Goal: Task Accomplishment & Management: Manage account settings

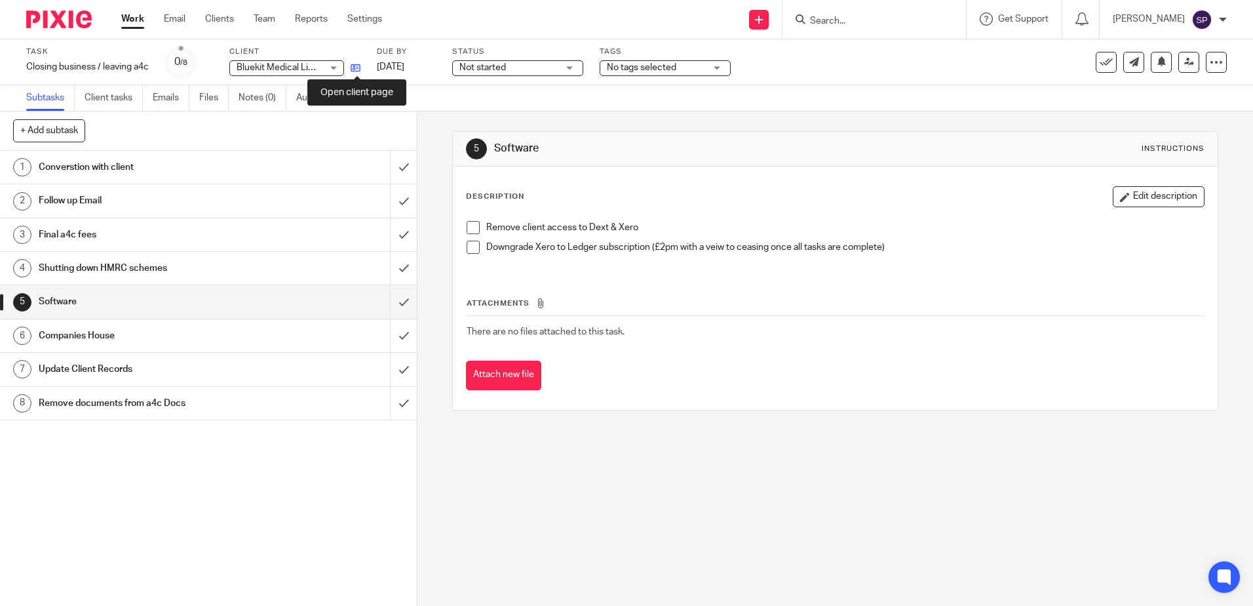
click at [354, 66] on icon at bounding box center [356, 68] width 10 height 10
click at [386, 168] on input "submit" at bounding box center [208, 167] width 417 height 33
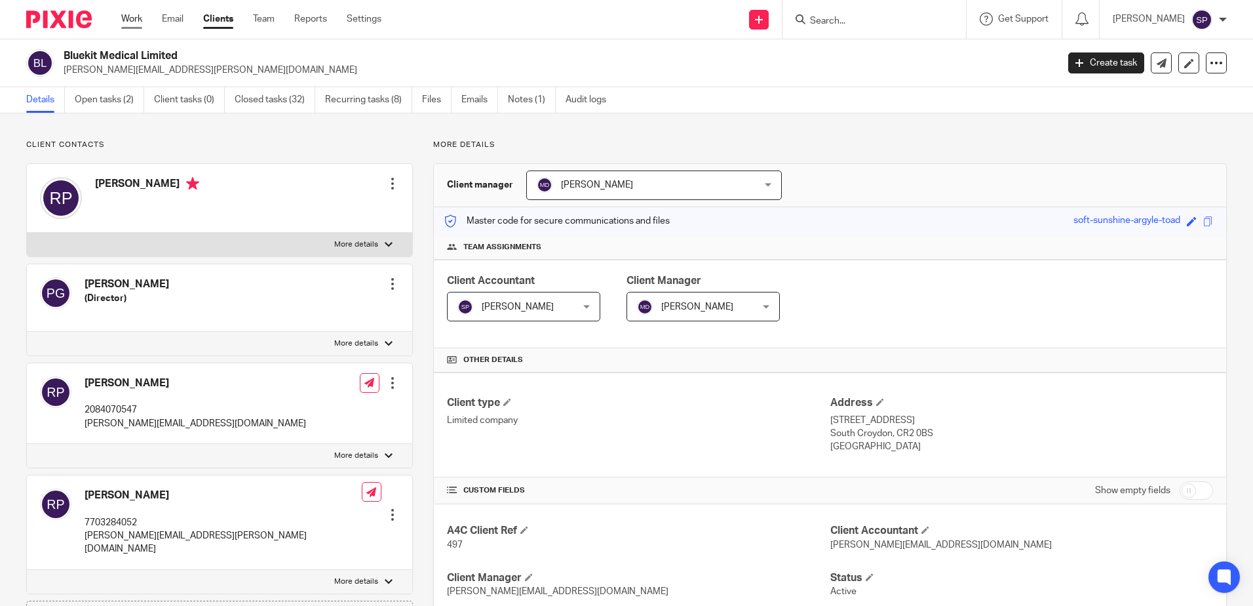
click at [128, 17] on link "Work" at bounding box center [131, 18] width 21 height 13
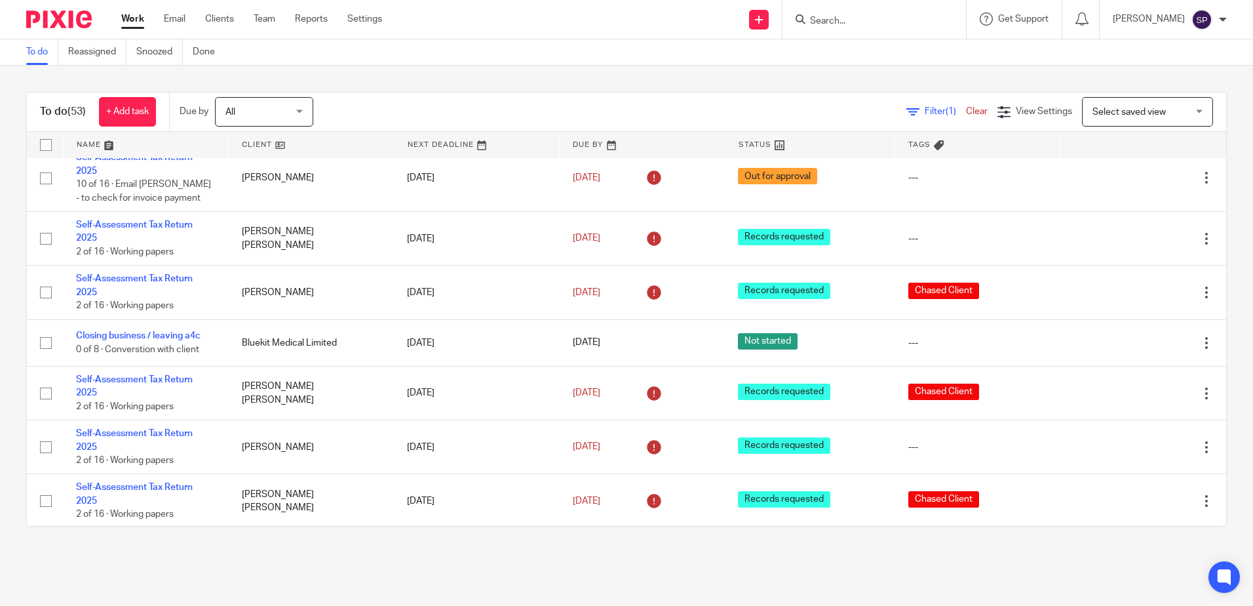
scroll to position [852, 0]
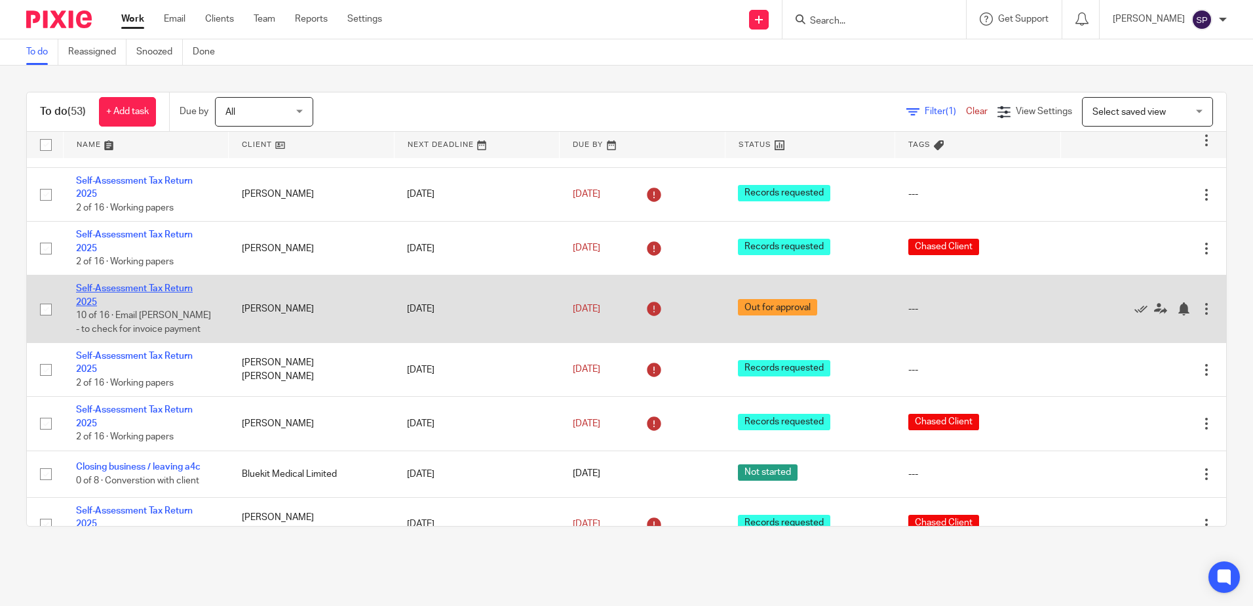
click at [147, 284] on link "Self-Assessment Tax Return 2025" at bounding box center [134, 295] width 117 height 22
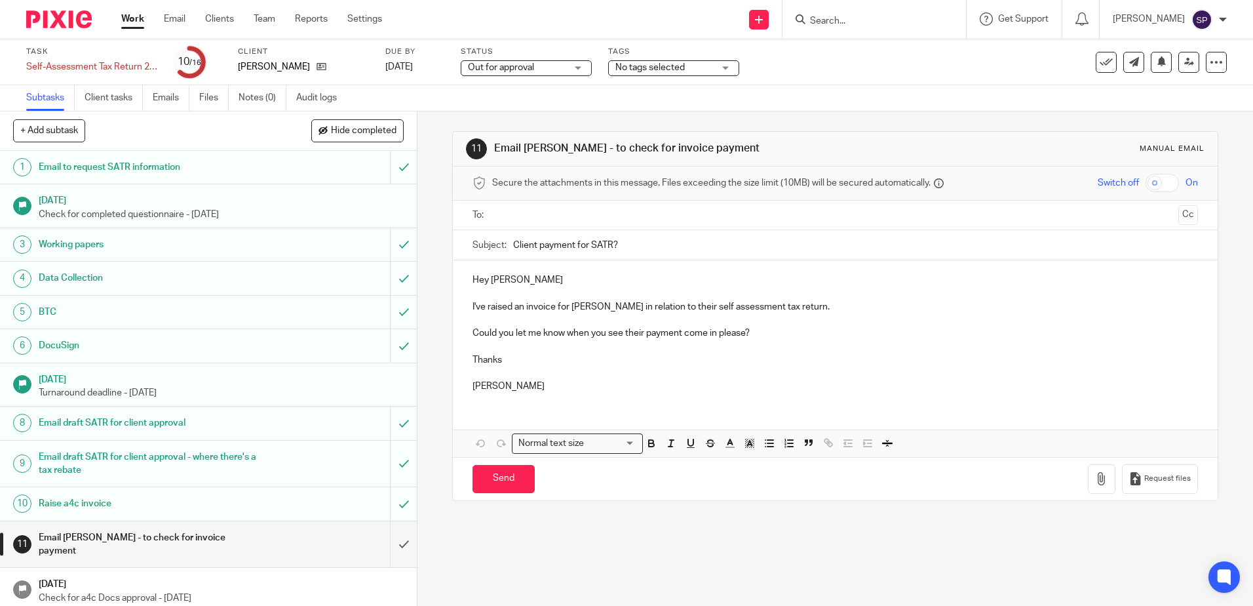
click at [574, 69] on div "Out for approval Out for approval" at bounding box center [526, 68] width 131 height 16
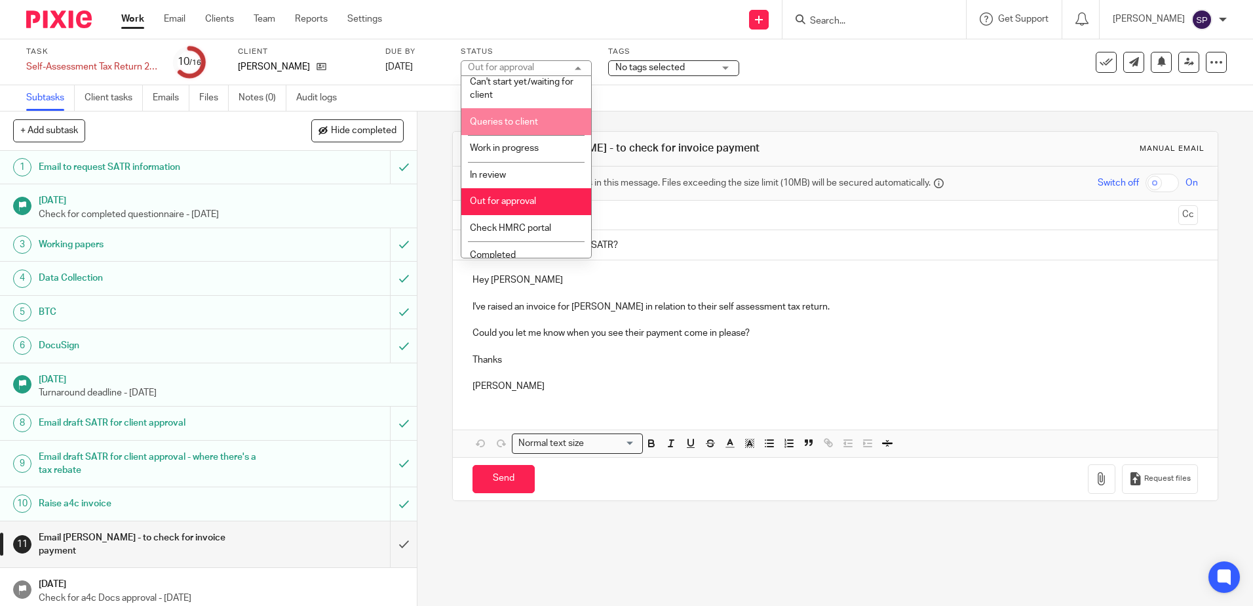
scroll to position [98, 0]
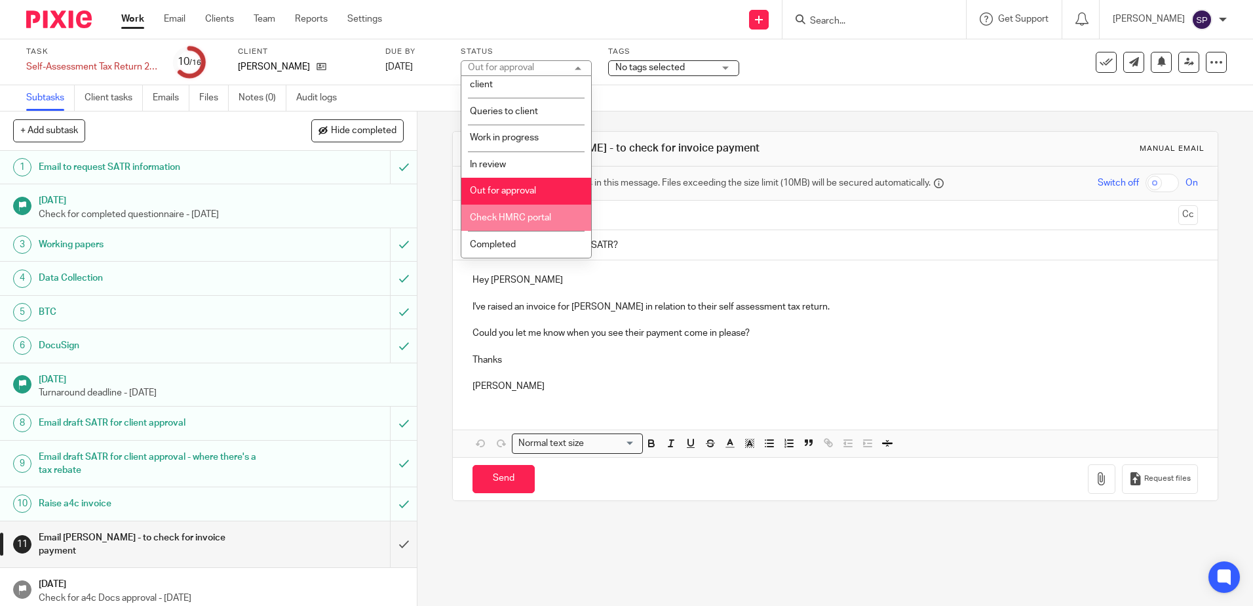
click at [536, 219] on span "Check HMRC portal" at bounding box center [510, 217] width 81 height 9
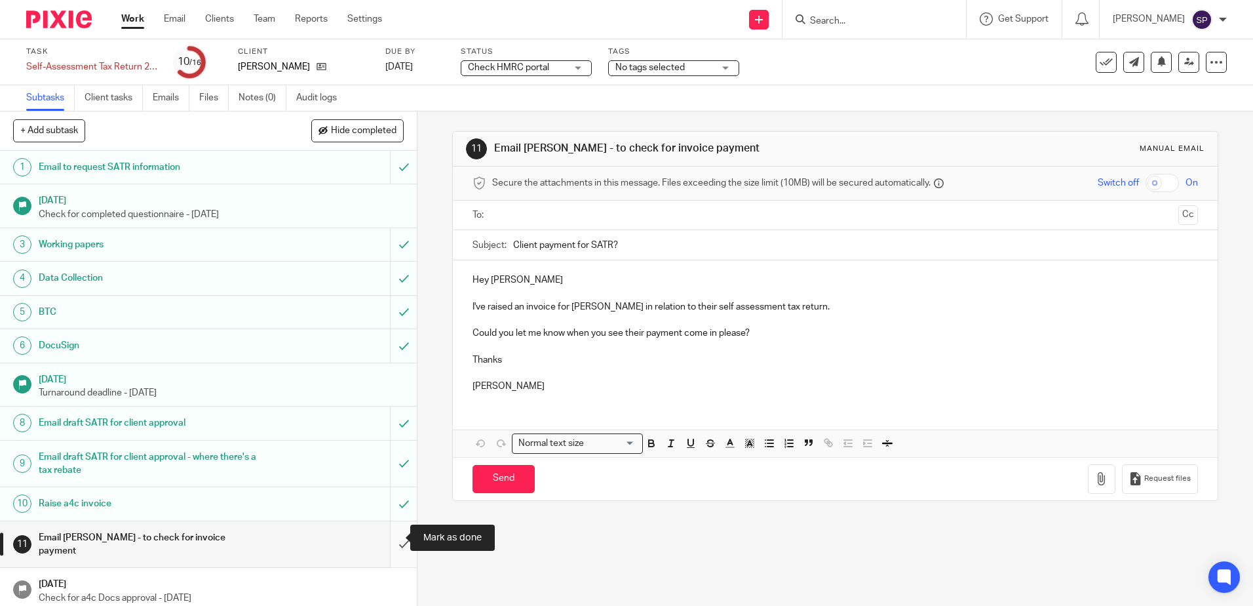
click at [390, 543] on input "submit" at bounding box center [208, 544] width 417 height 47
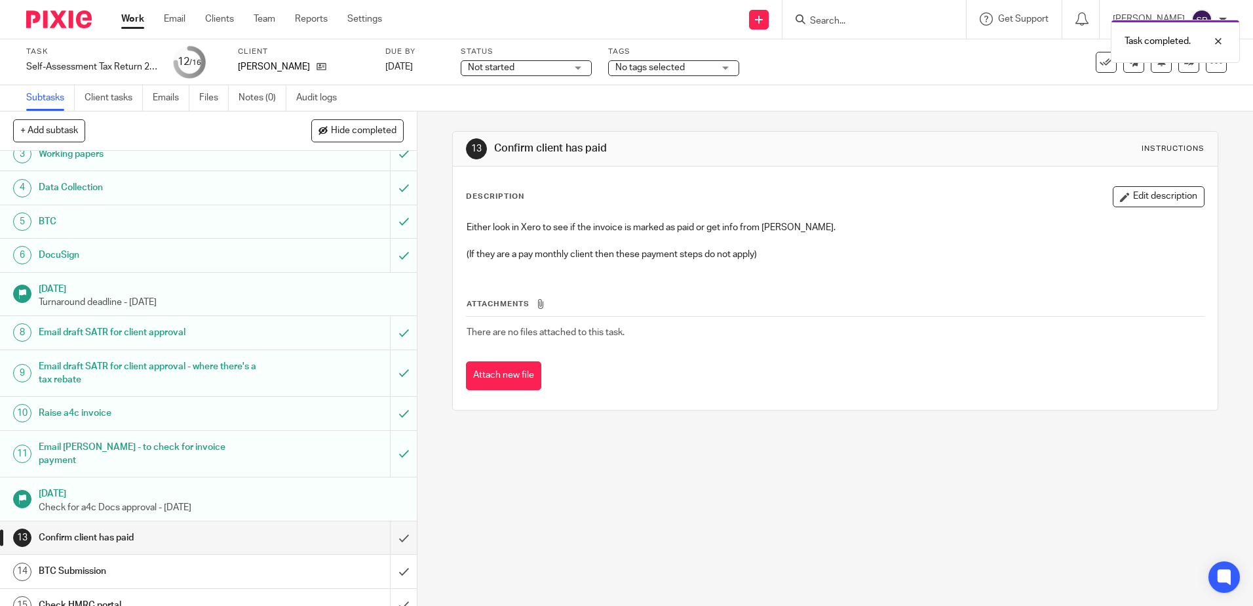
scroll to position [127, 0]
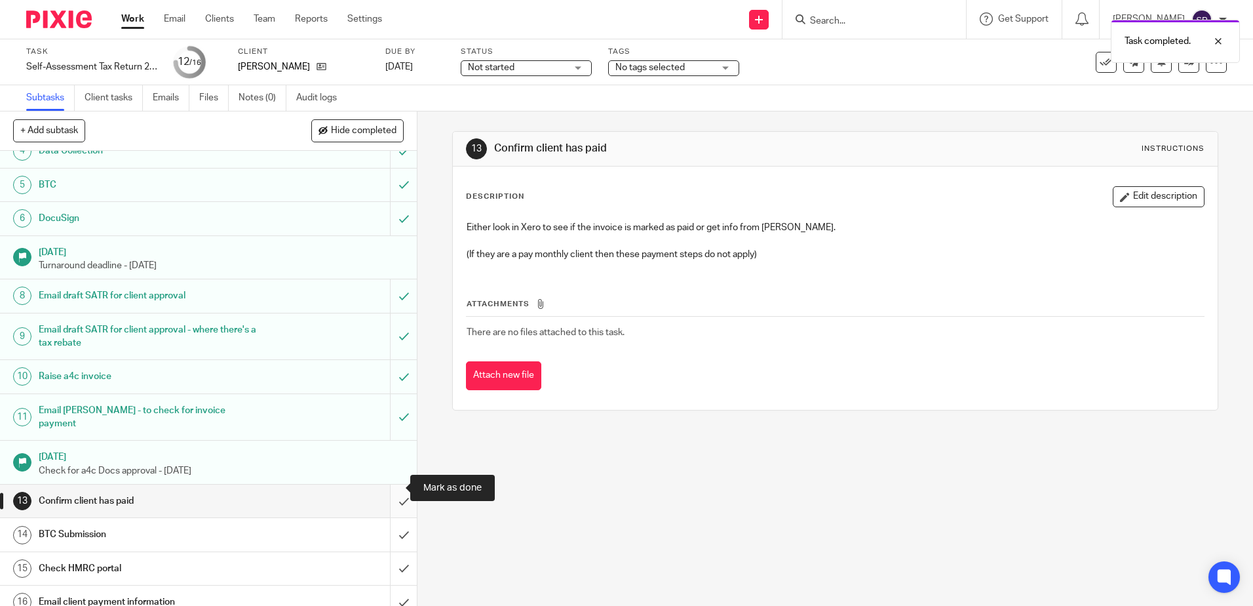
click at [389, 488] on input "submit" at bounding box center [208, 500] width 417 height 33
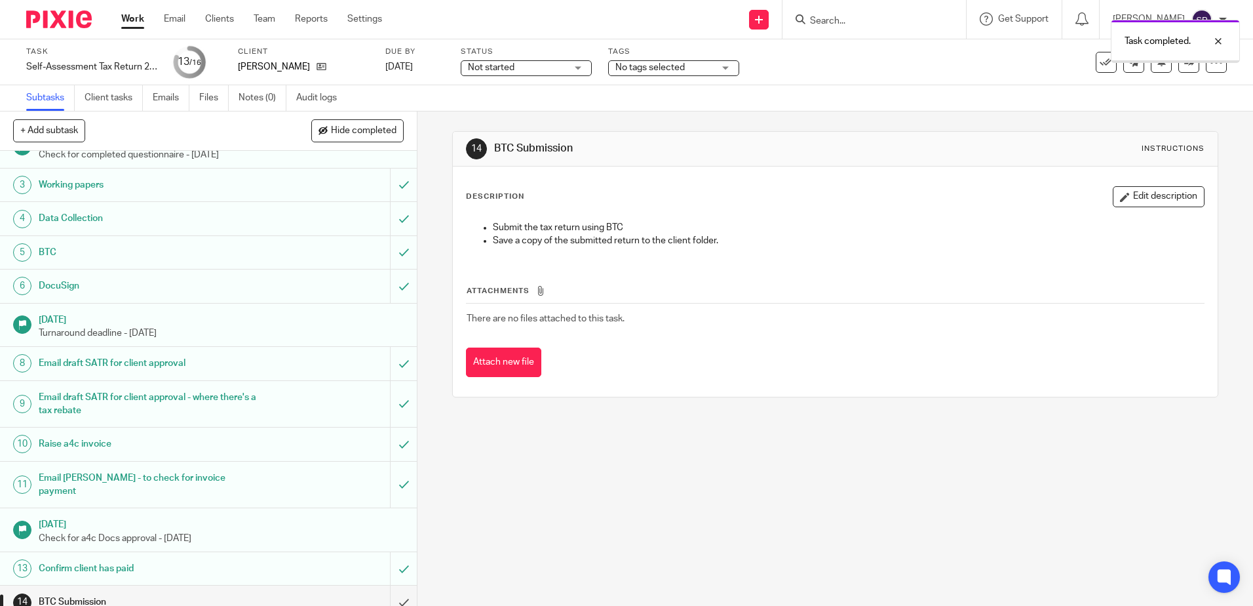
scroll to position [127, 0]
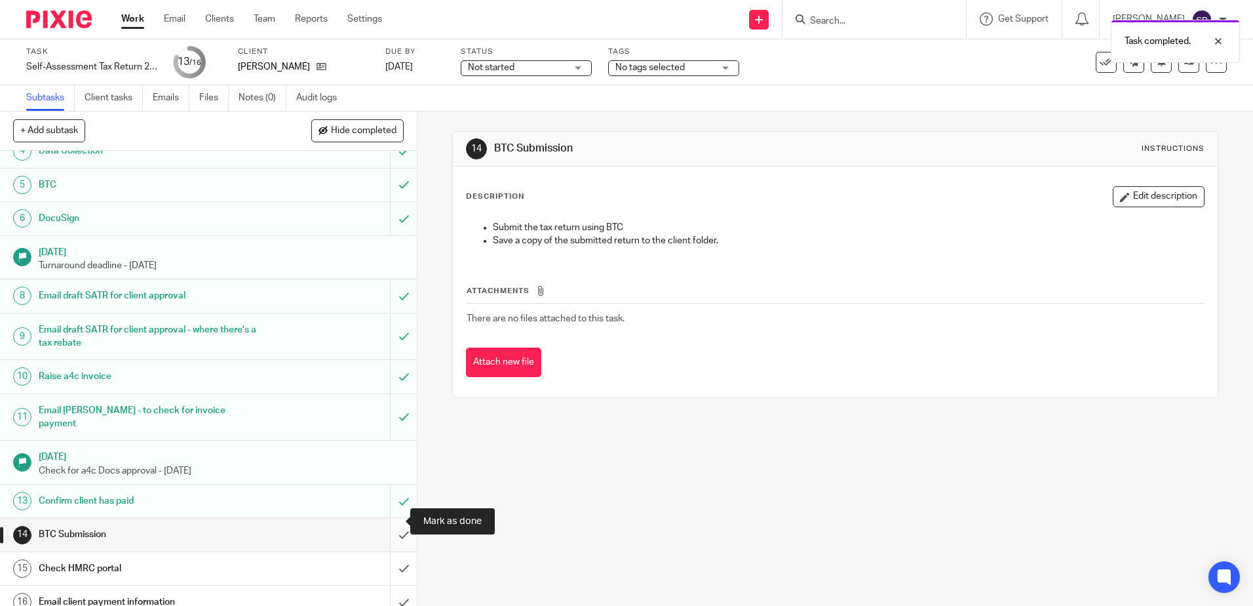
click at [391, 518] on input "submit" at bounding box center [208, 534] width 417 height 33
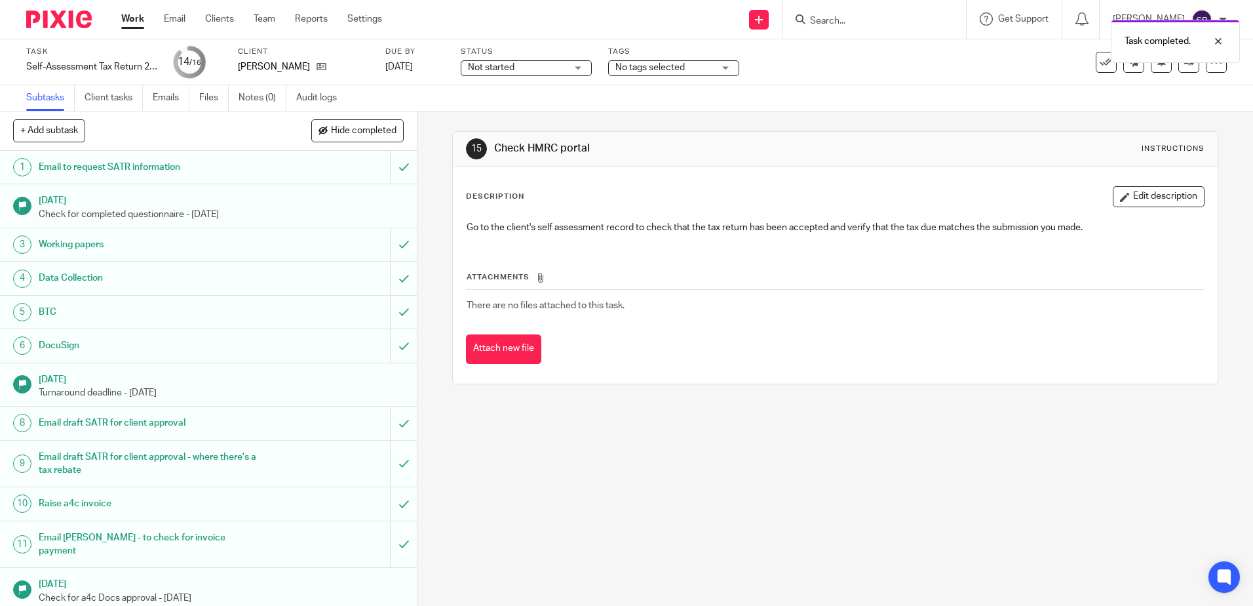
click at [135, 16] on link "Work" at bounding box center [132, 18] width 23 height 13
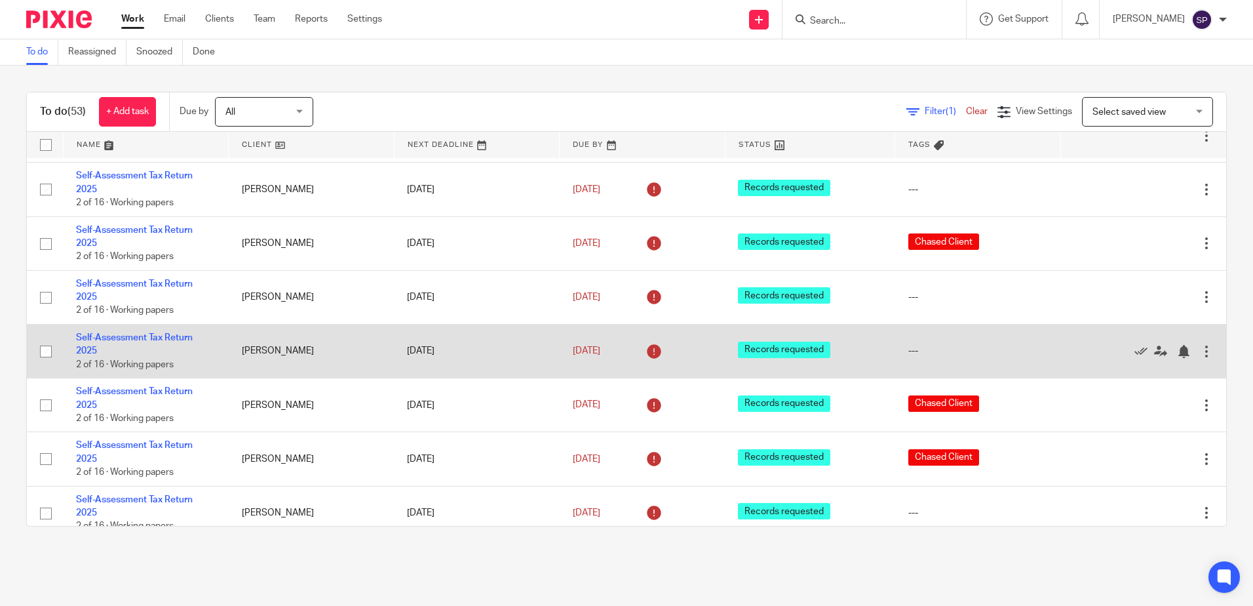
scroll to position [1442, 0]
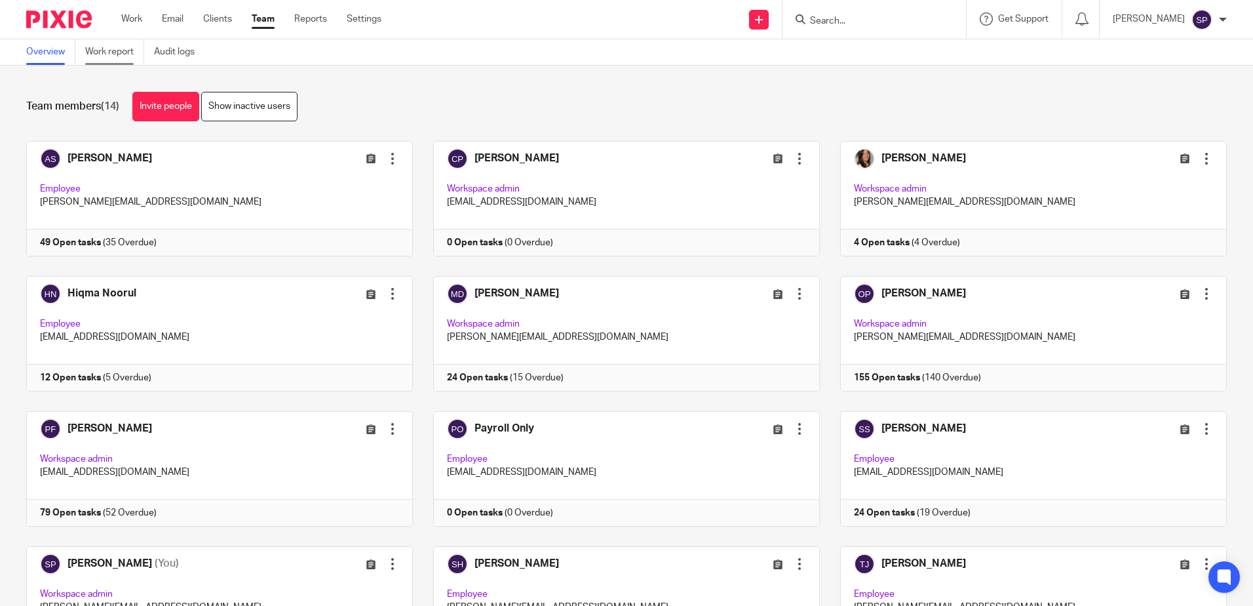
click at [125, 51] on link "Work report" at bounding box center [114, 52] width 59 height 26
click at [116, 49] on link "Work report" at bounding box center [114, 52] width 59 height 26
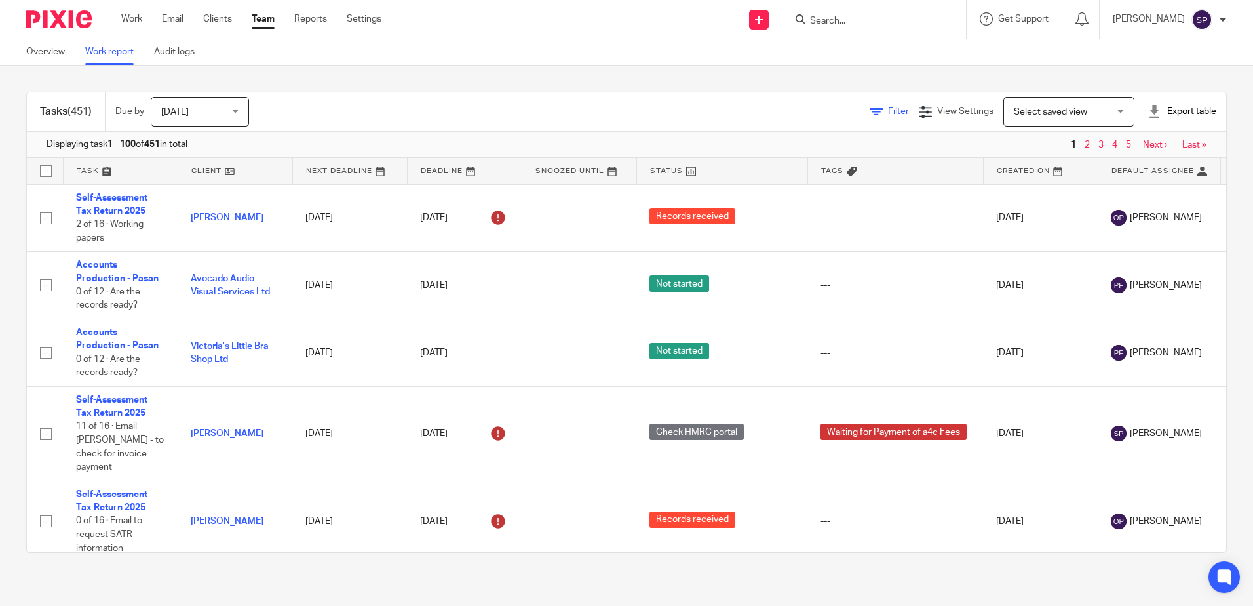
click at [888, 115] on span "Filter" at bounding box center [898, 111] width 21 height 9
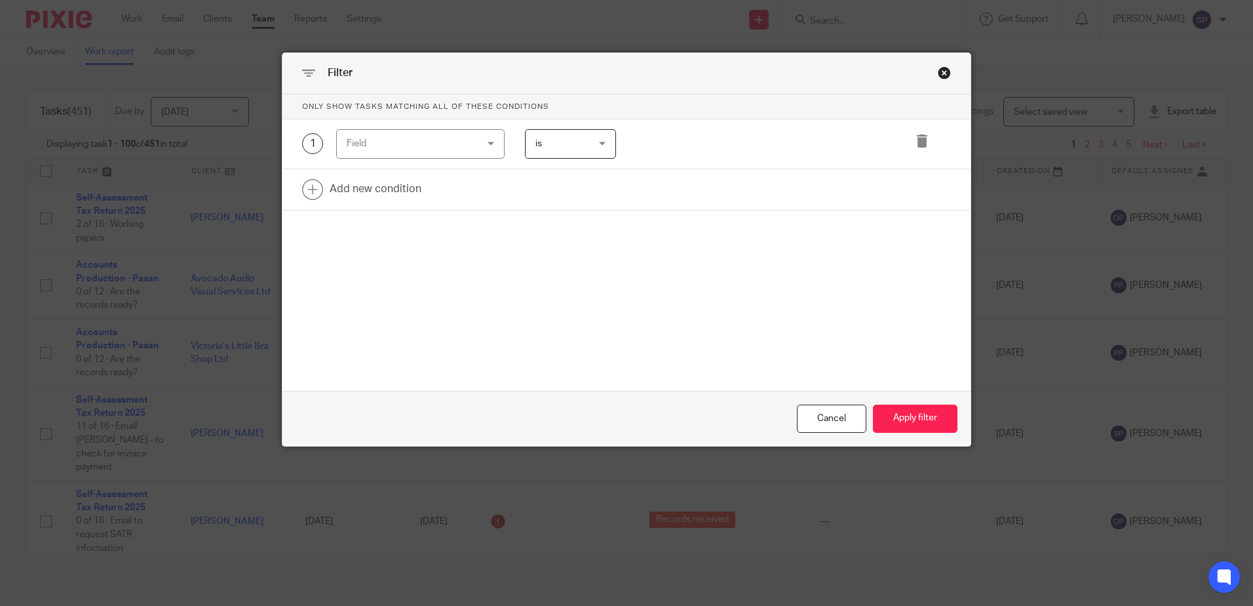
click at [490, 144] on div "Field" at bounding box center [420, 143] width 168 height 29
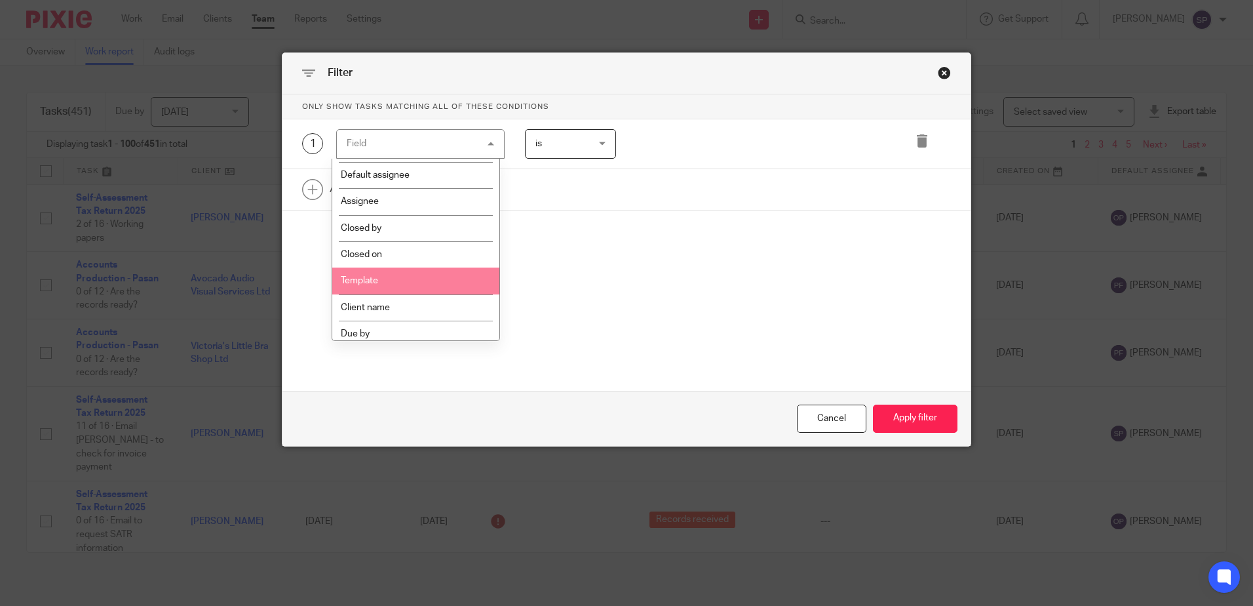
click at [427, 278] on li "Template" at bounding box center [415, 280] width 167 height 26
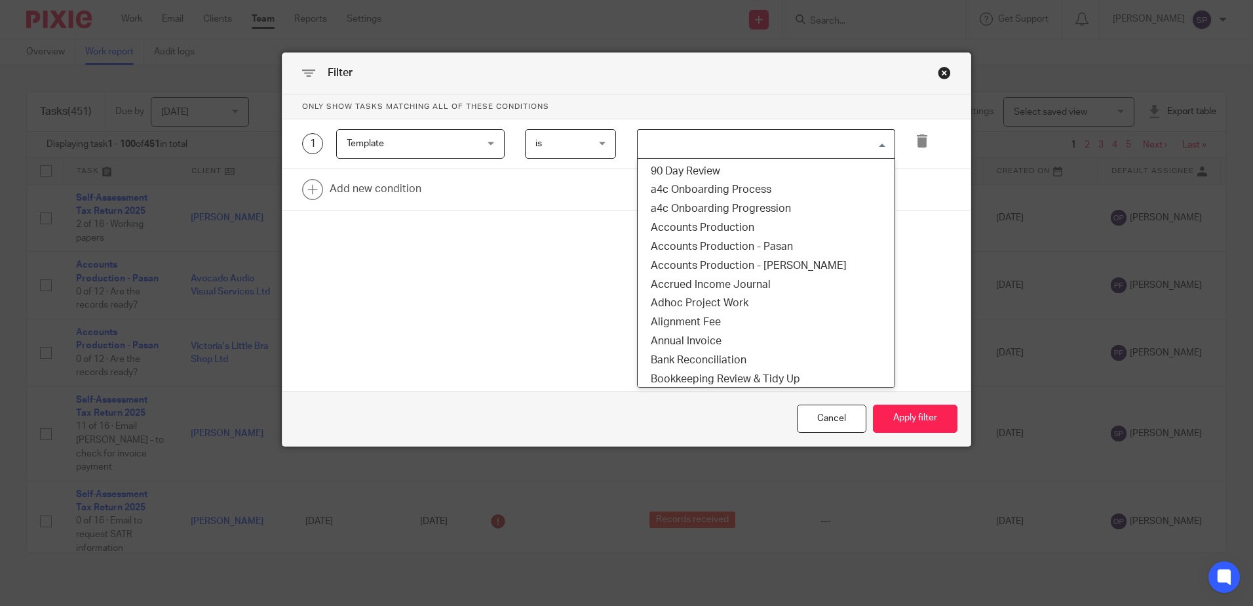
click at [708, 139] on input "Search for option" at bounding box center [763, 143] width 248 height 23
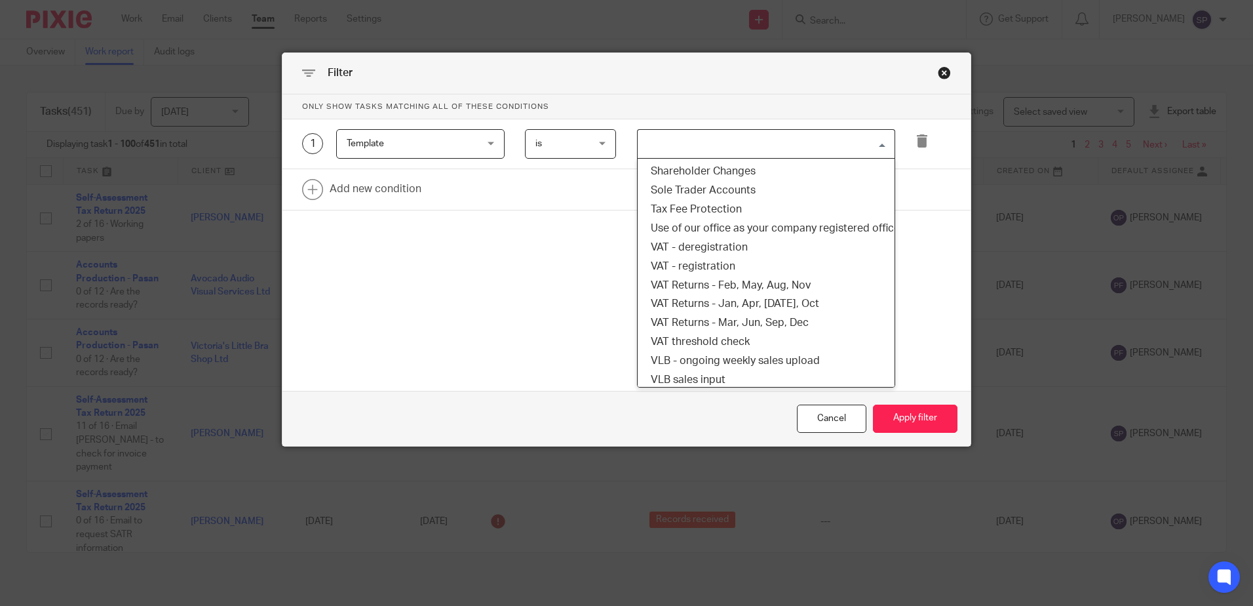
scroll to position [1049, 0]
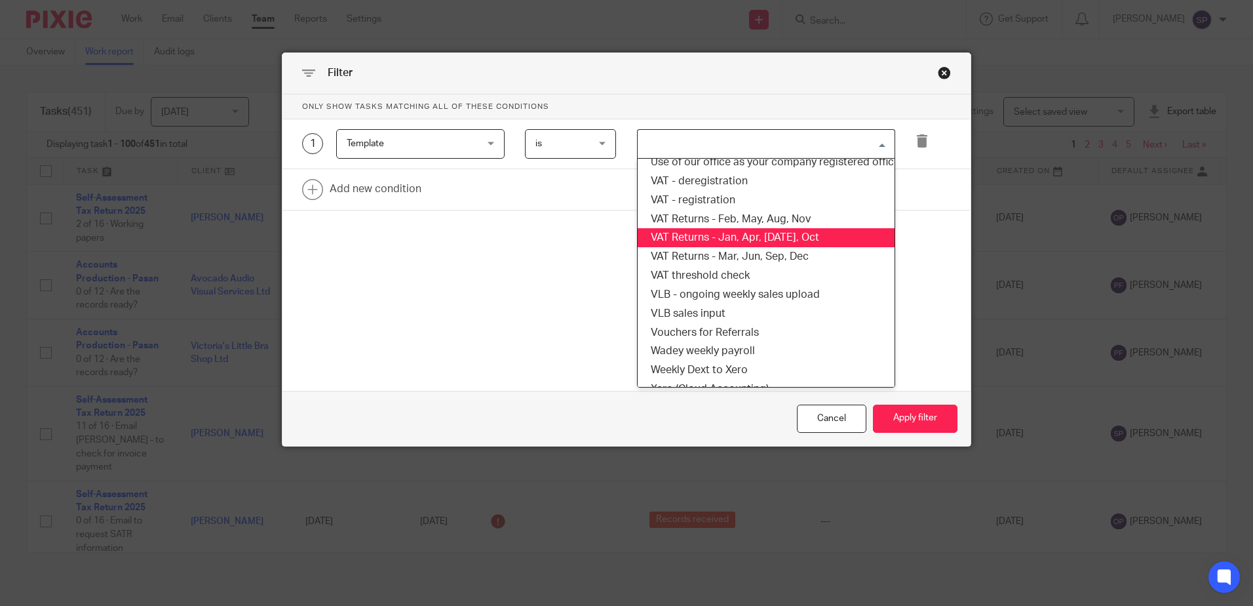
click at [749, 243] on li "VAT Returns - Jan, Apr, Jul, Oct" at bounding box center [766, 237] width 257 height 19
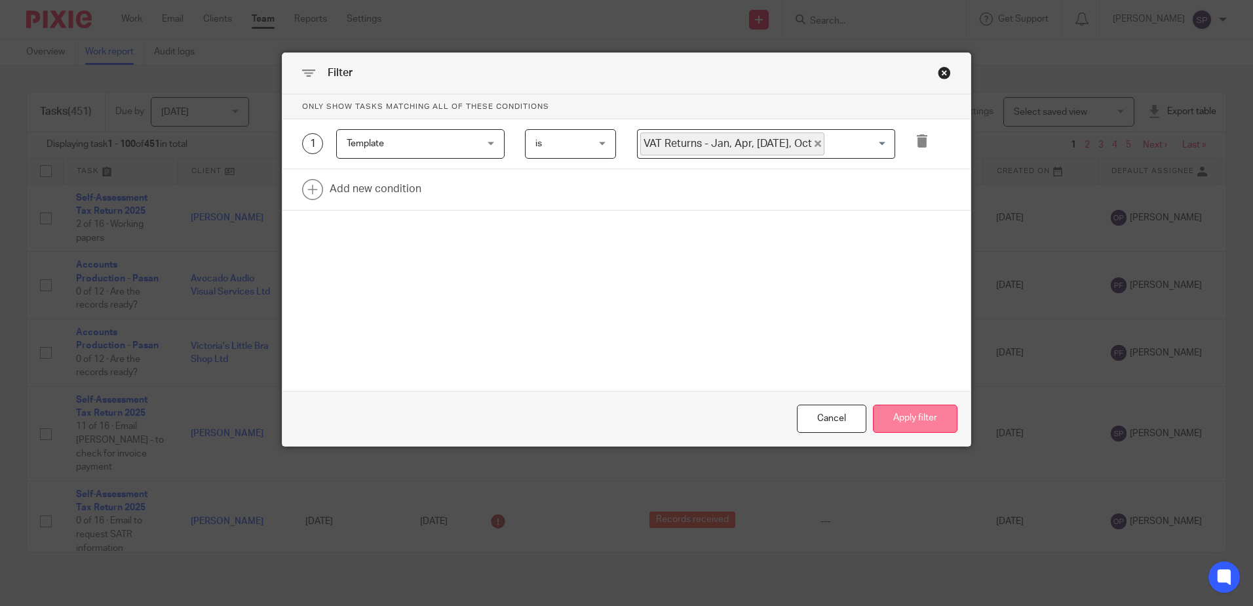
click at [917, 421] on button "Apply filter" at bounding box center [915, 418] width 85 height 28
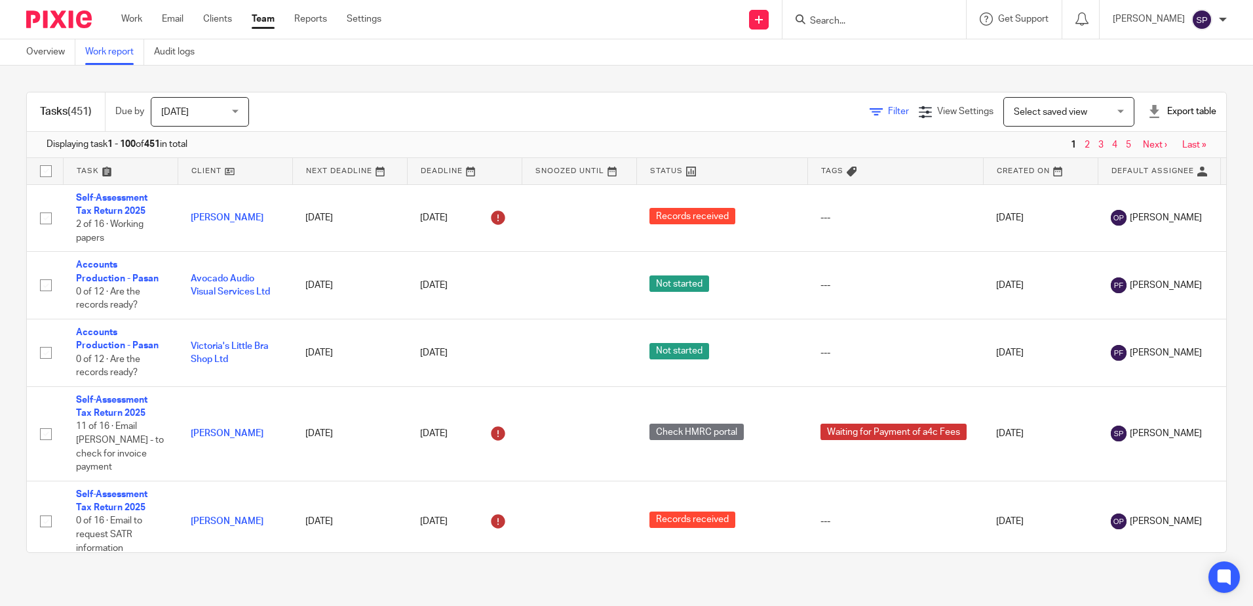
click at [870, 109] on link "Filter" at bounding box center [889, 111] width 39 height 9
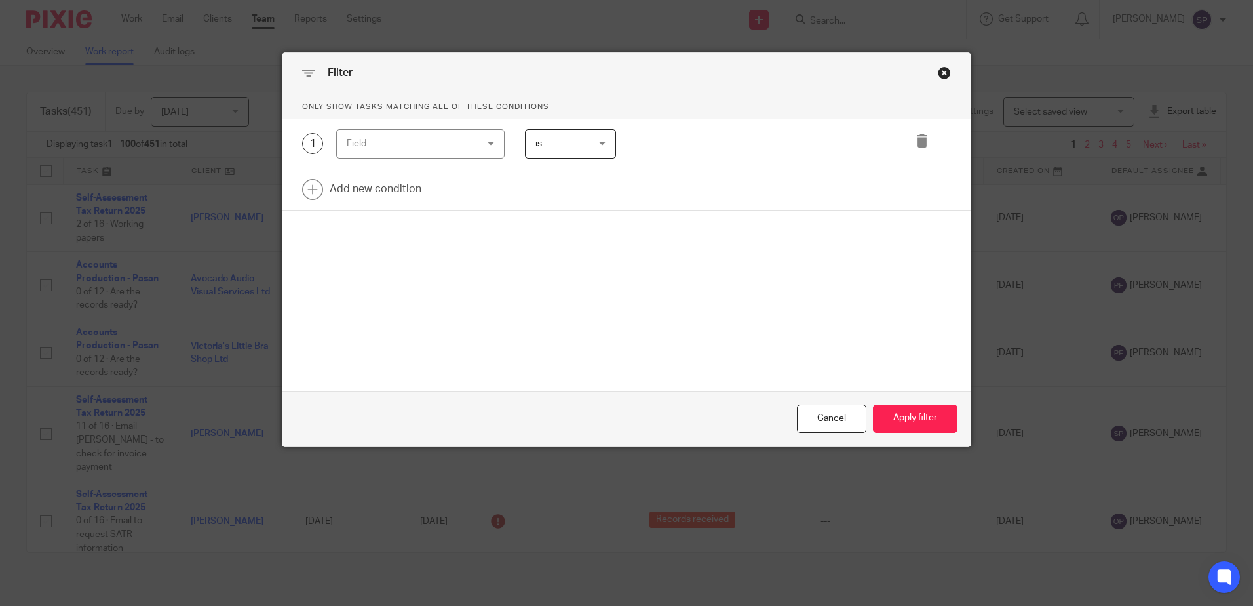
click at [485, 145] on div "Field" at bounding box center [420, 143] width 168 height 29
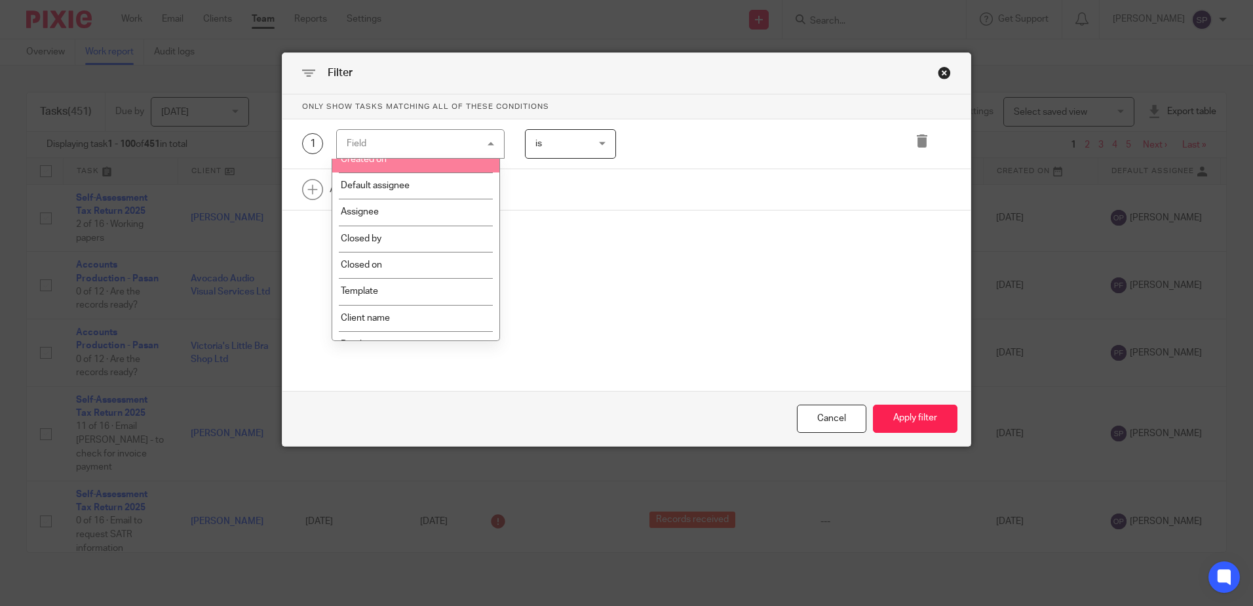
scroll to position [131, 0]
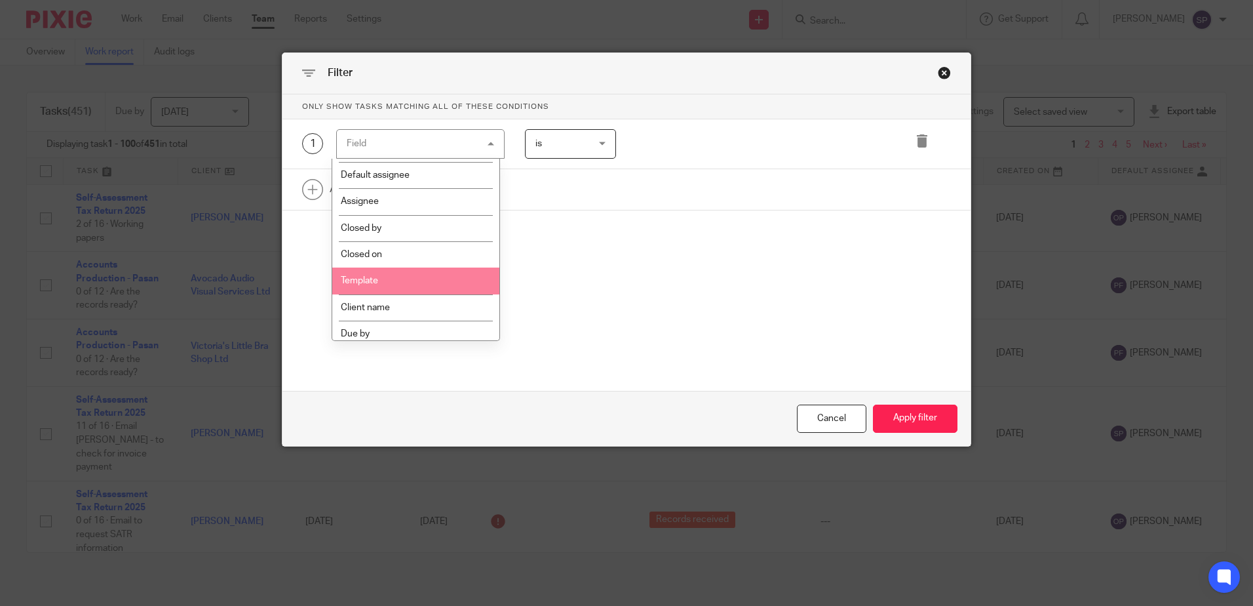
click at [418, 288] on li "Template" at bounding box center [415, 280] width 167 height 26
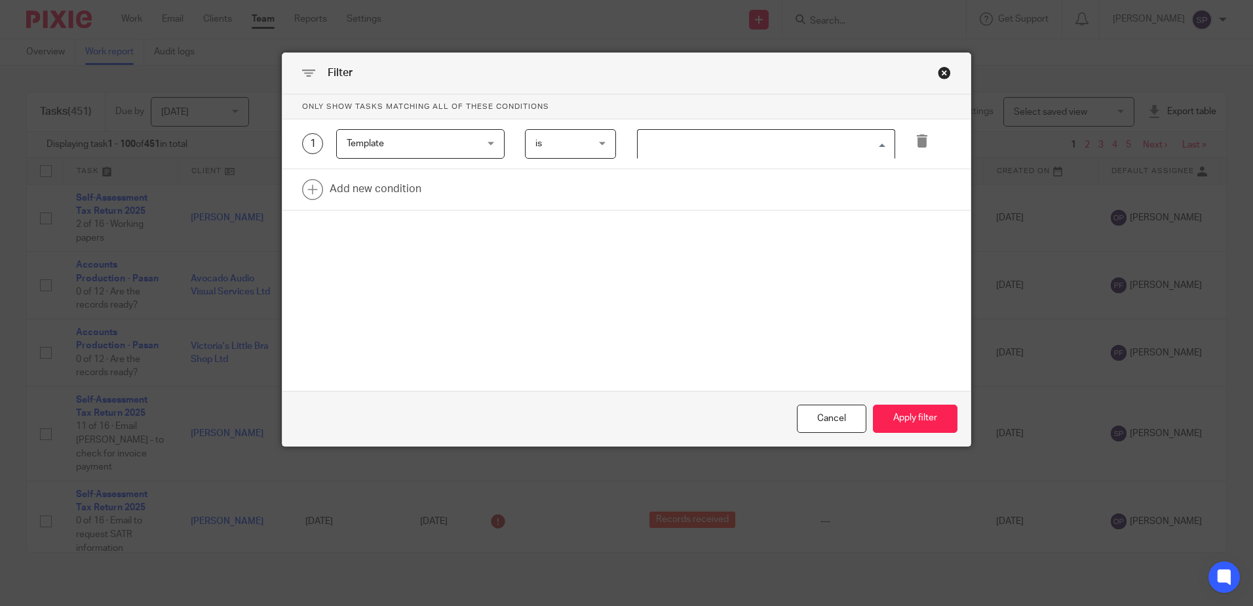
click at [717, 134] on input "Search for option" at bounding box center [763, 143] width 248 height 23
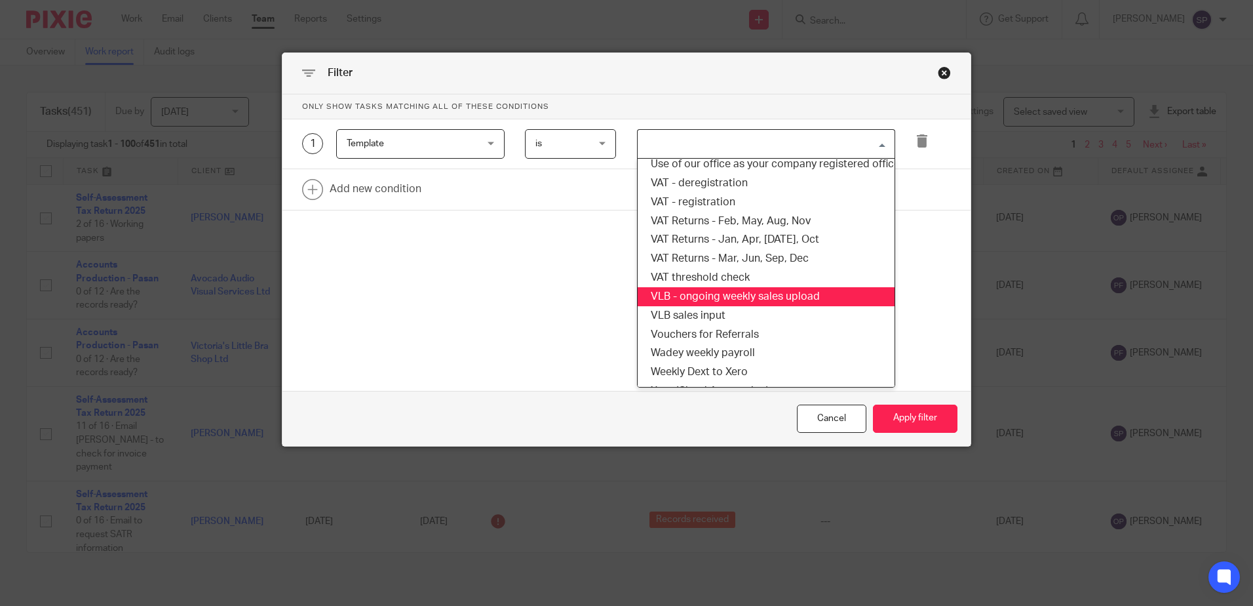
scroll to position [1046, 0]
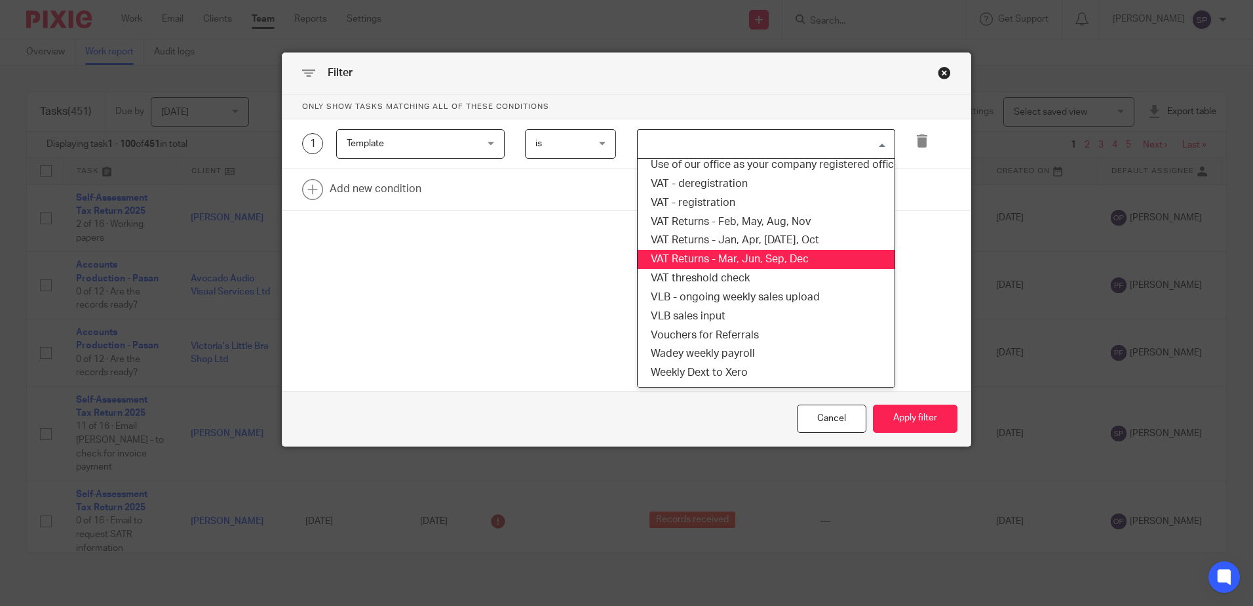
click at [748, 254] on li "VAT Returns - Mar, Jun, Sep, Dec" at bounding box center [766, 259] width 257 height 19
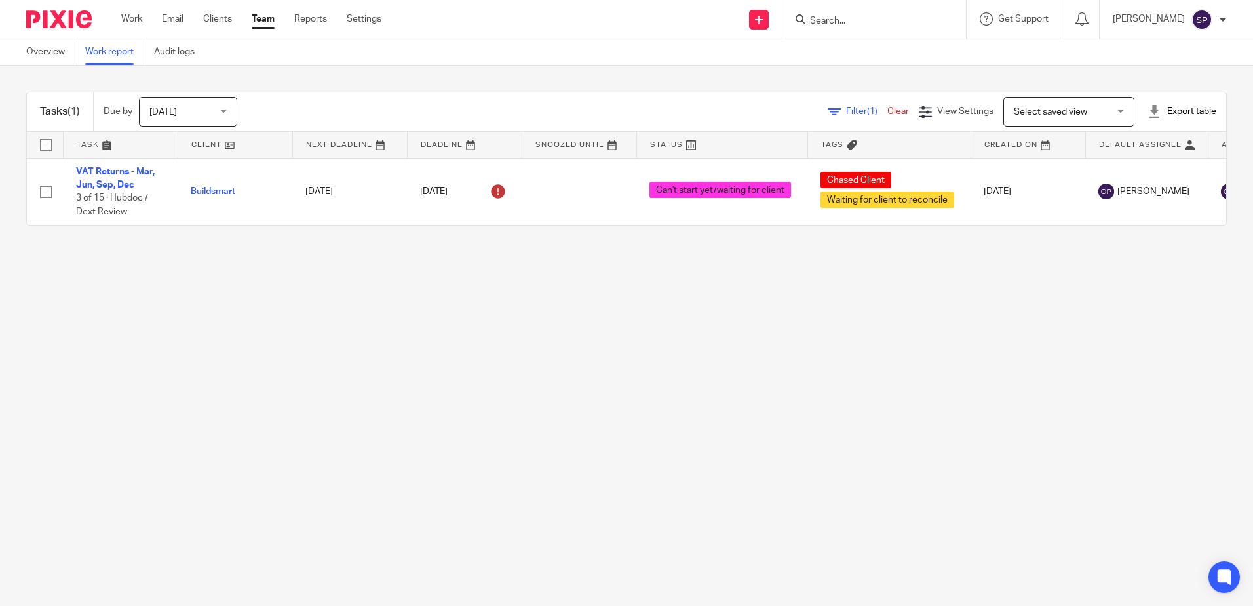
click at [828, 107] on icon at bounding box center [834, 112] width 13 height 13
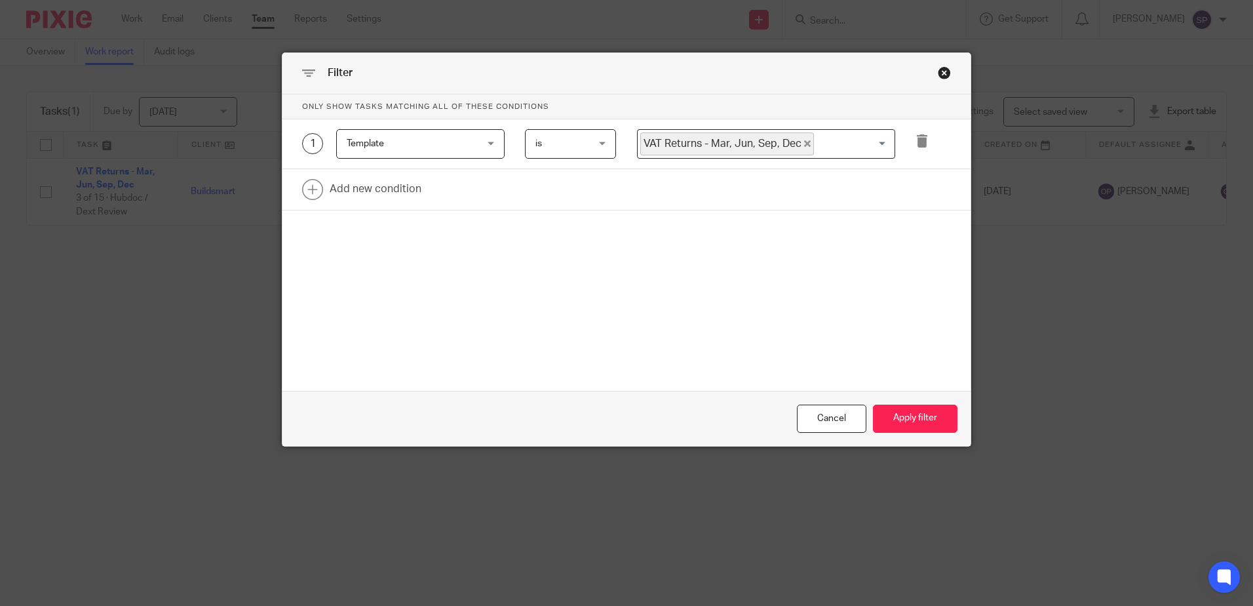
click at [804, 141] on icon "Deselect VAT Returns - Mar, Jun, Sep, Dec" at bounding box center [807, 143] width 7 height 7
click at [795, 141] on input "Search for option" at bounding box center [763, 143] width 248 height 23
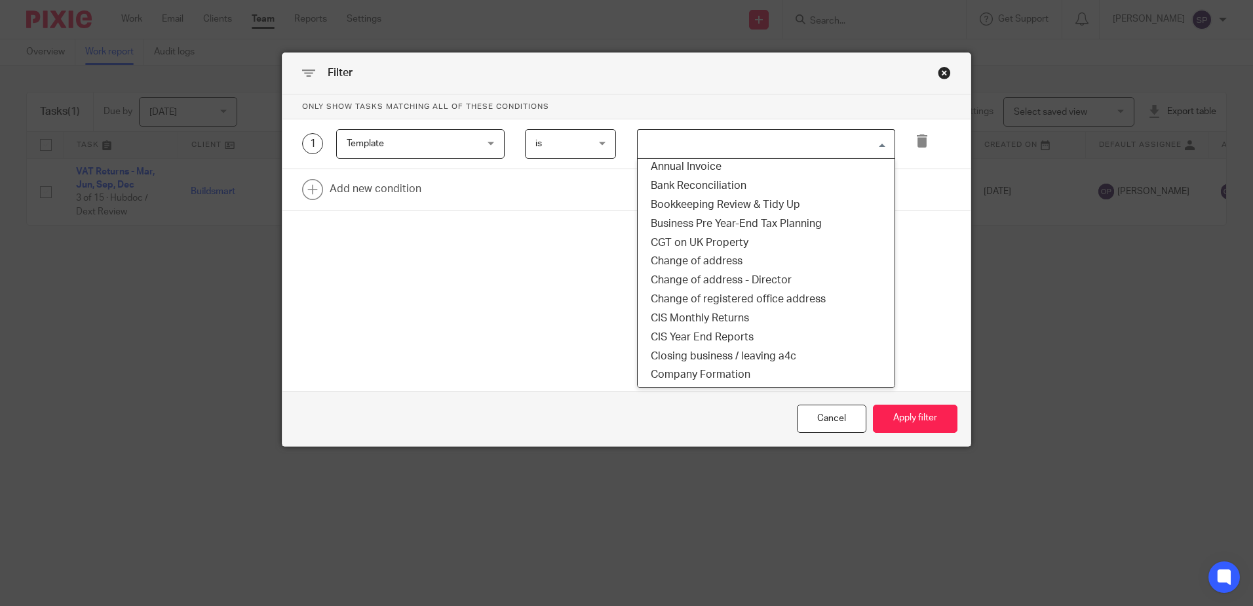
scroll to position [197, 0]
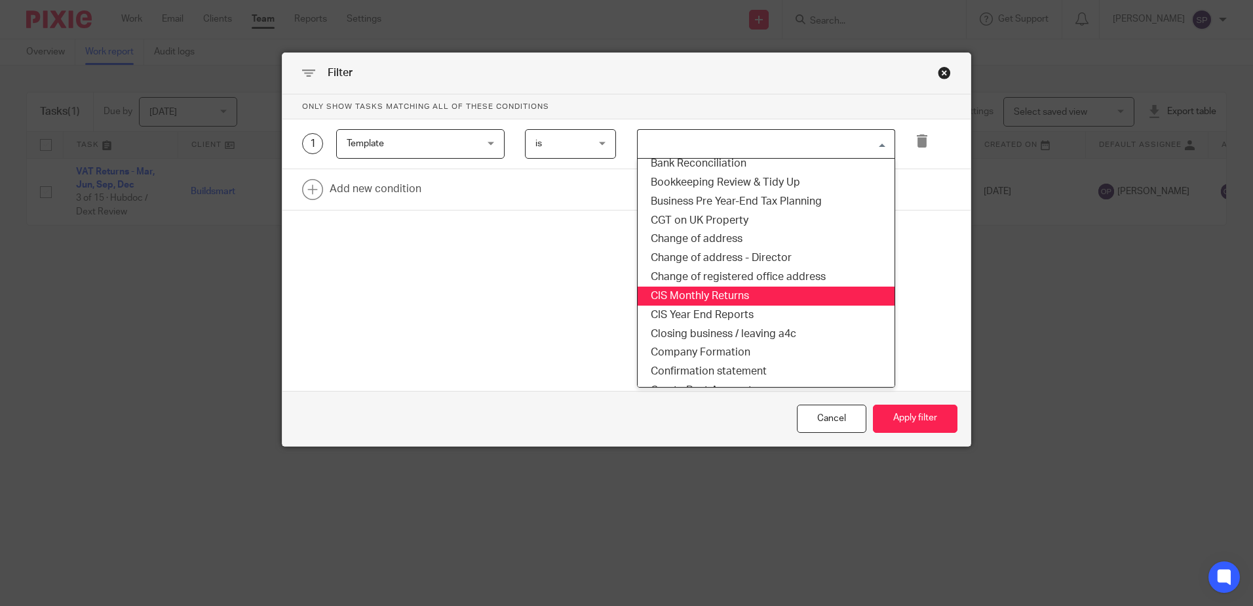
click at [692, 296] on li "CIS Monthly Returns" at bounding box center [766, 295] width 257 height 19
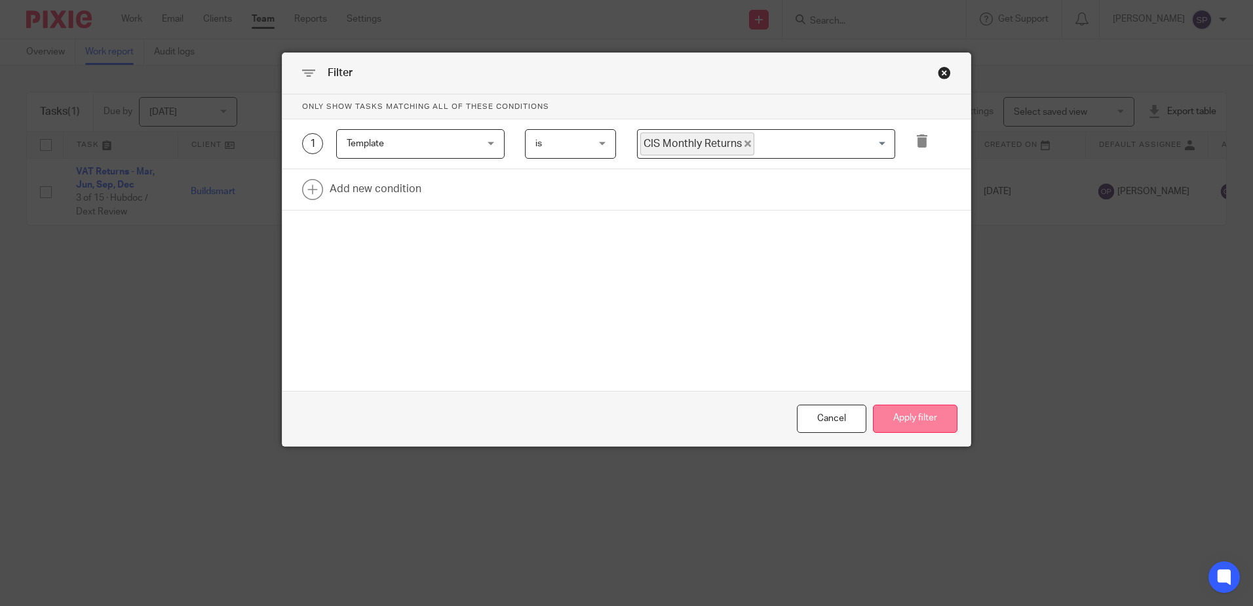
click at [911, 425] on button "Apply filter" at bounding box center [915, 418] width 85 height 28
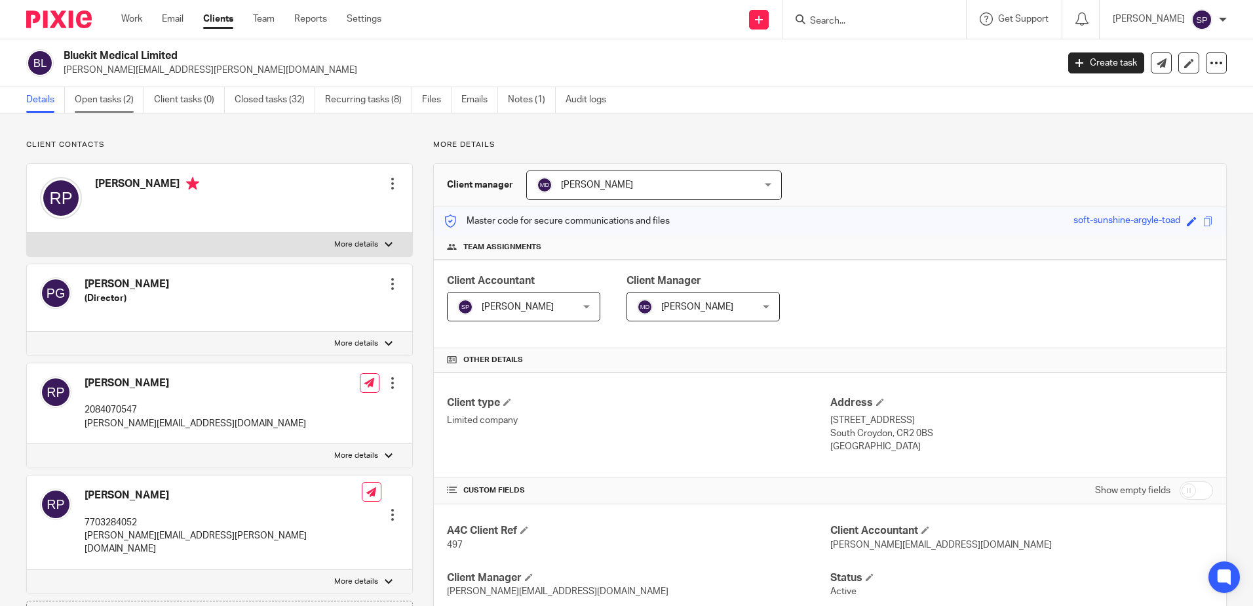
click at [111, 102] on link "Open tasks (2)" at bounding box center [109, 100] width 69 height 26
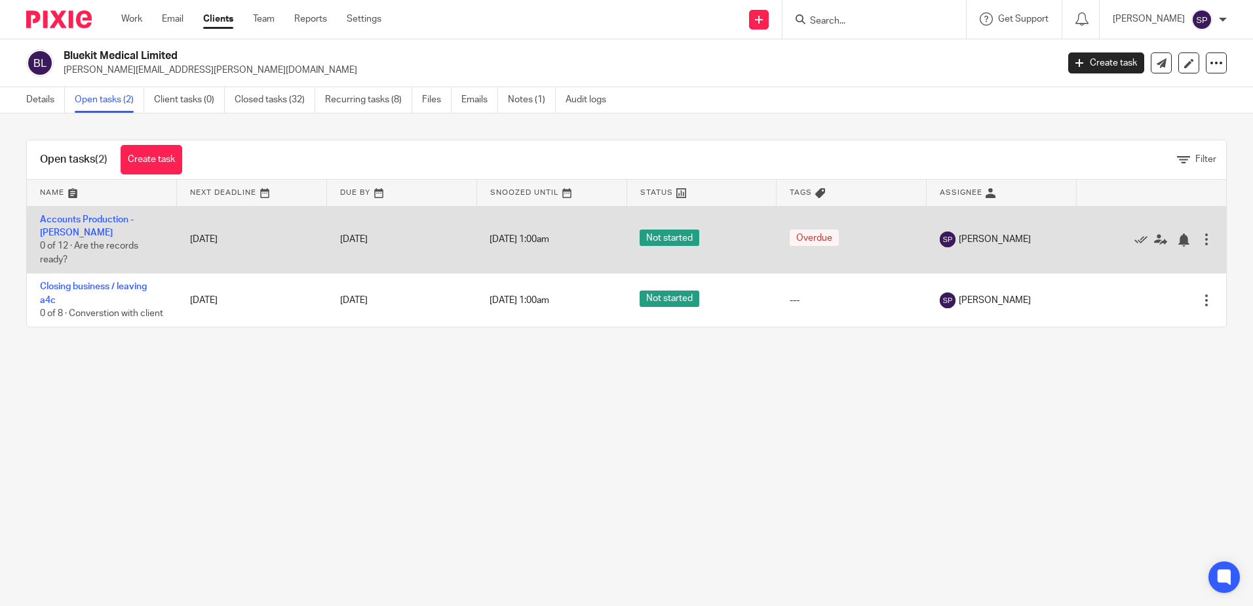
click at [1200, 233] on div at bounding box center [1206, 239] width 13 height 13
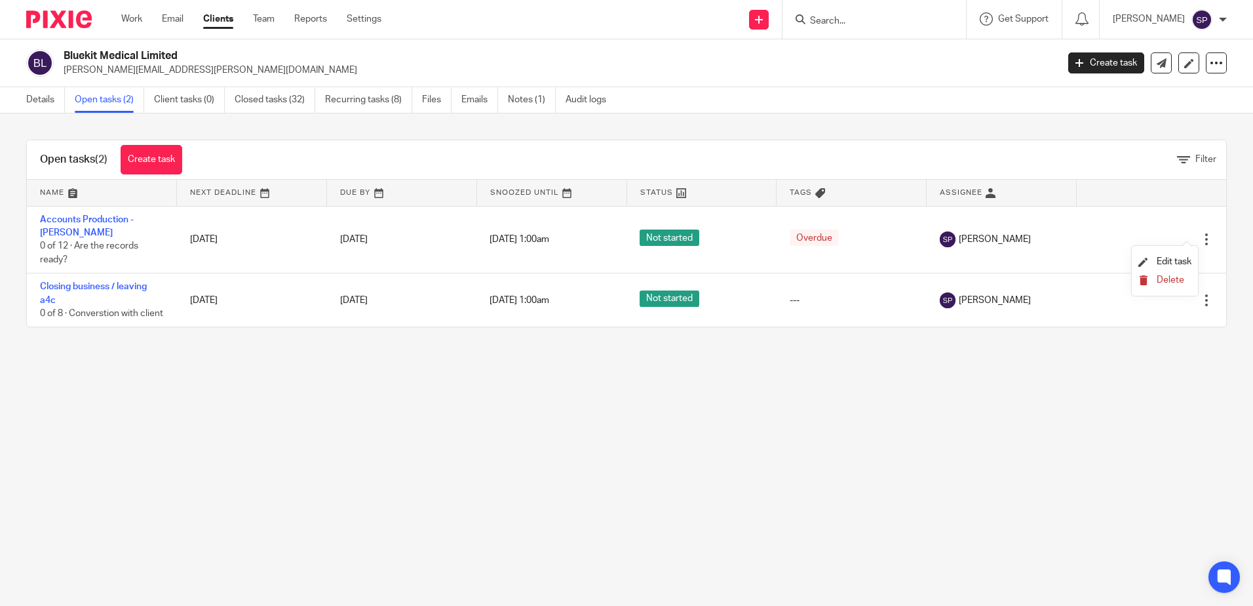
click at [1167, 278] on span "Delete" at bounding box center [1171, 279] width 28 height 9
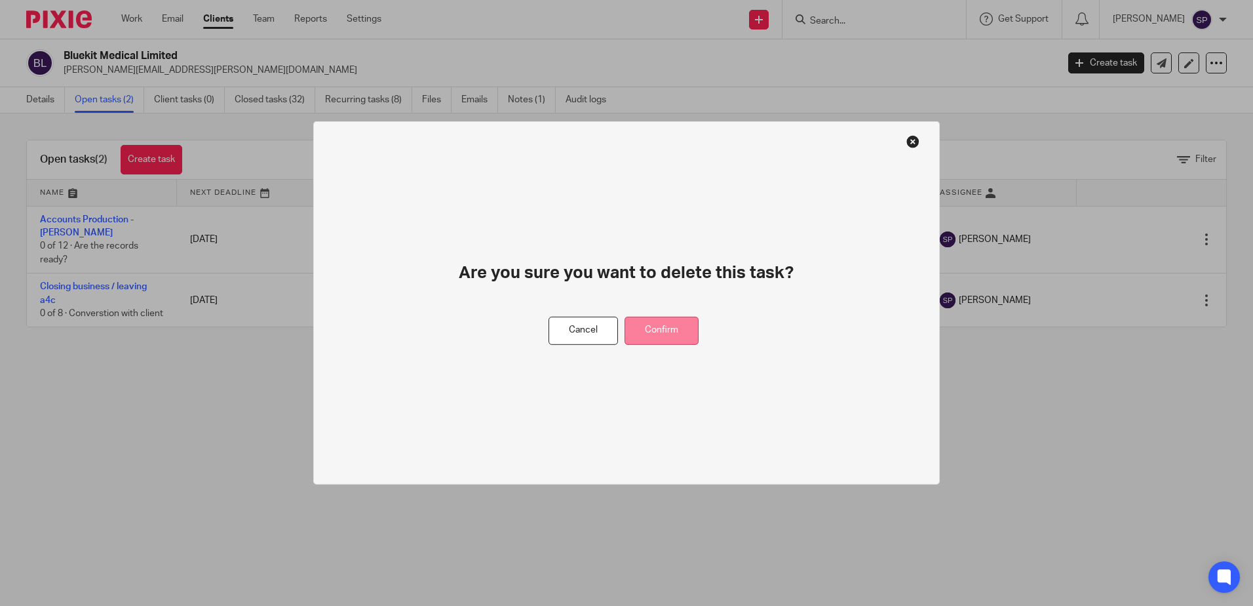
click at [662, 337] on button "Confirm" at bounding box center [662, 331] width 74 height 28
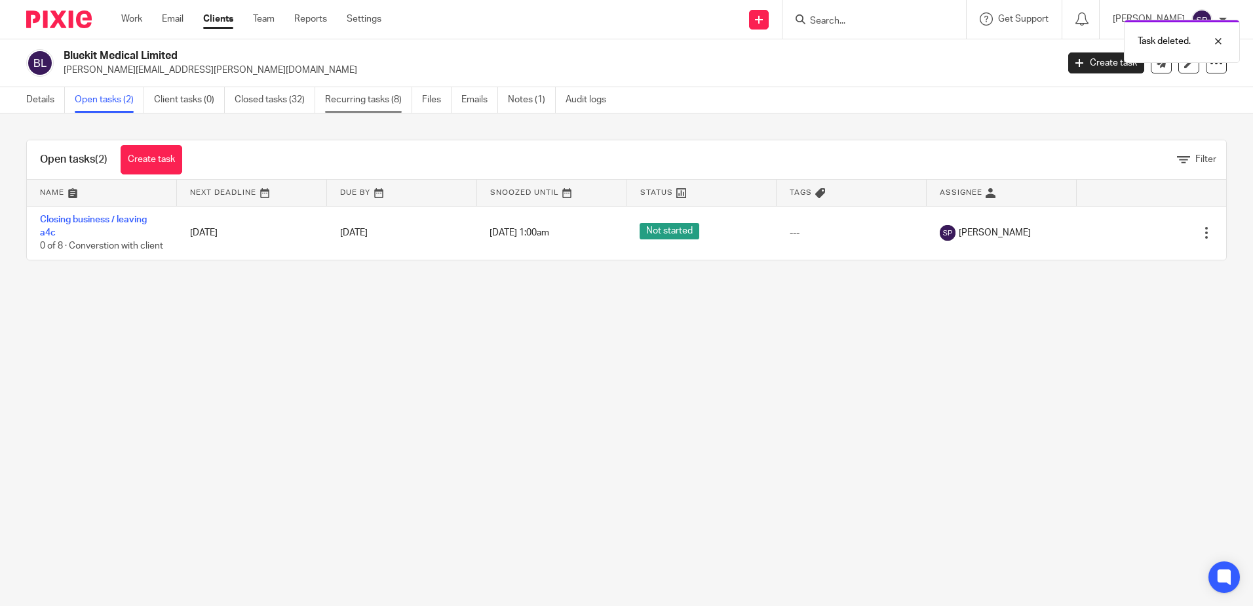
click at [376, 105] on link "Recurring tasks (8)" at bounding box center [368, 100] width 87 height 26
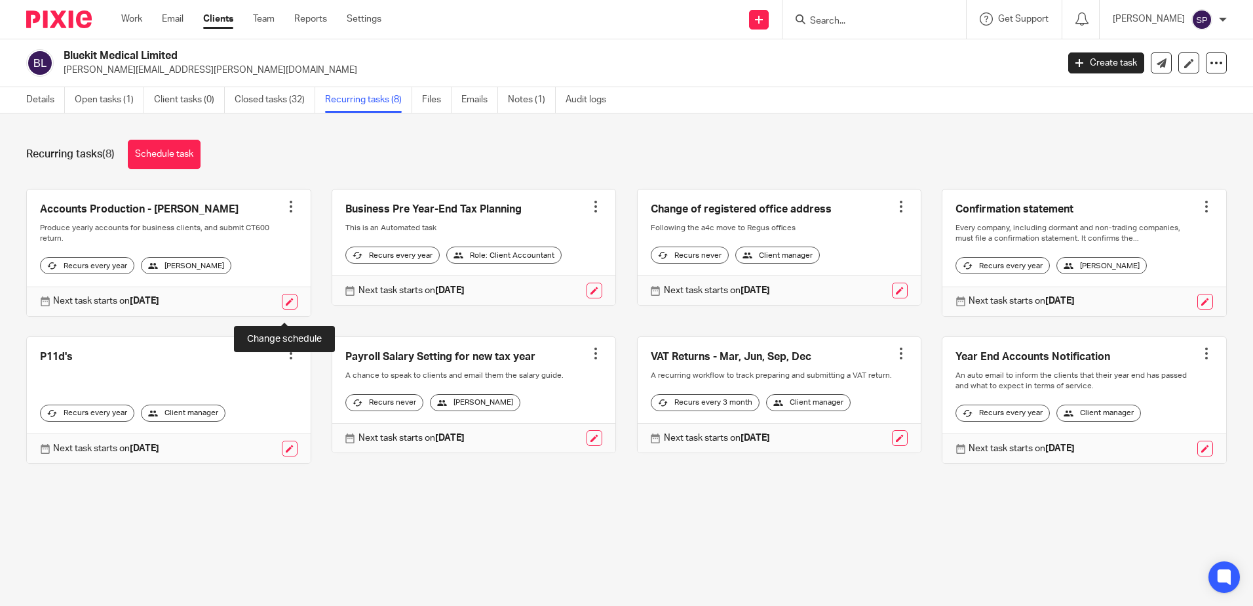
click at [282, 307] on link at bounding box center [290, 302] width 16 height 16
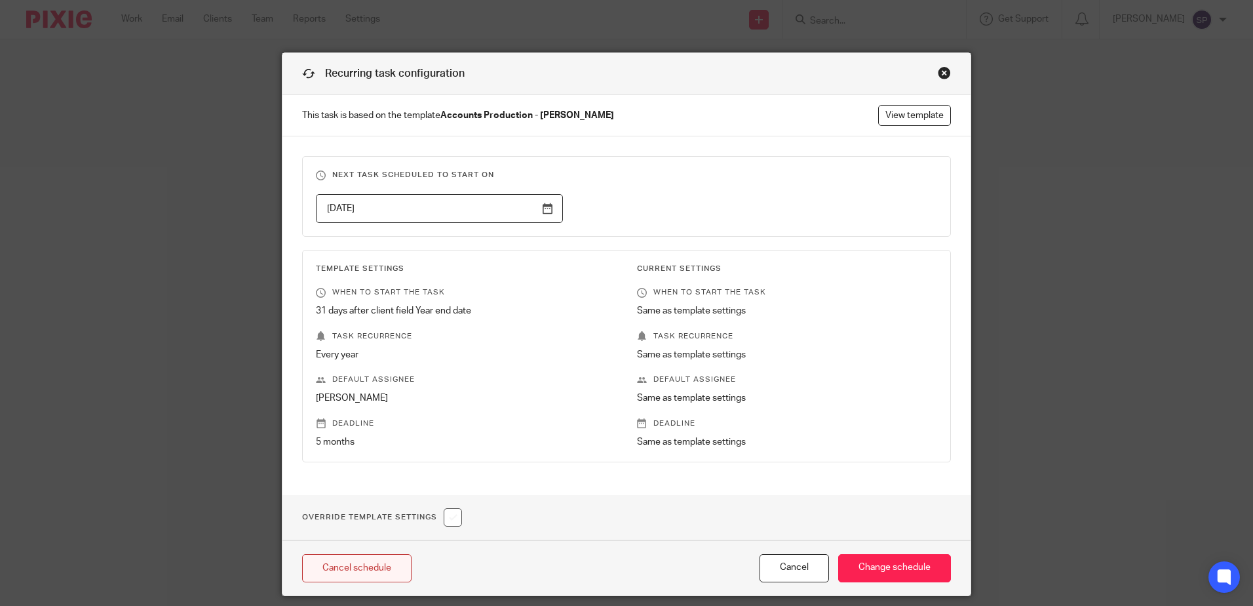
click at [323, 563] on link "Cancel schedule" at bounding box center [356, 568] width 109 height 28
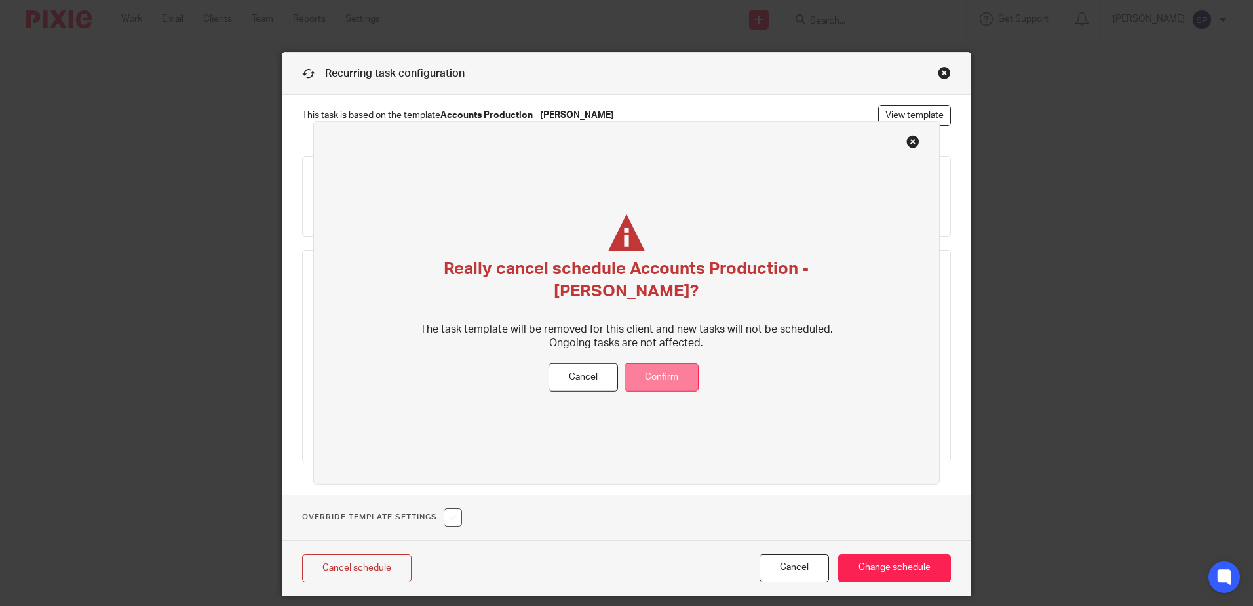
click at [655, 363] on button "Confirm" at bounding box center [662, 377] width 74 height 28
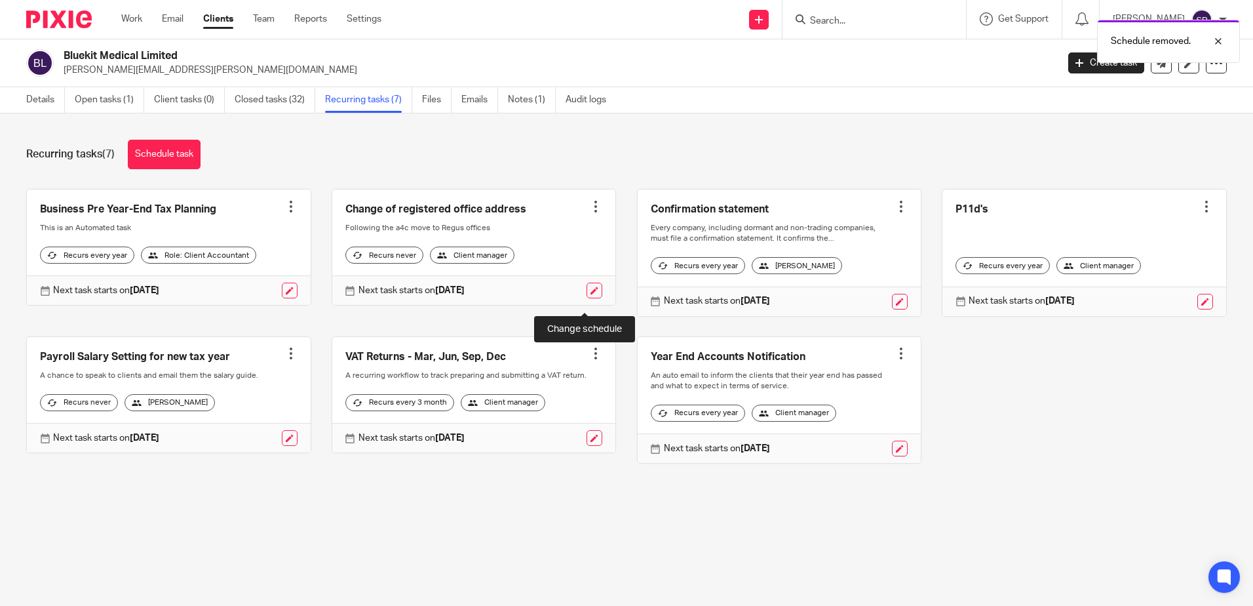
click at [587, 298] on link at bounding box center [595, 291] width 16 height 16
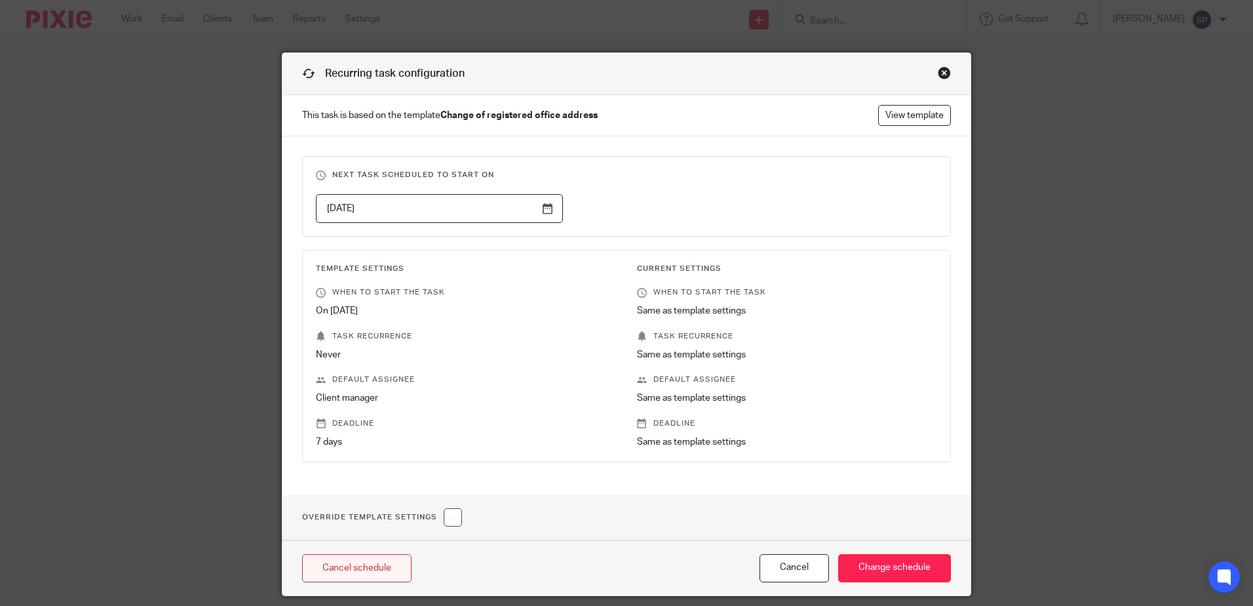
click at [360, 567] on link "Cancel schedule" at bounding box center [356, 568] width 109 height 28
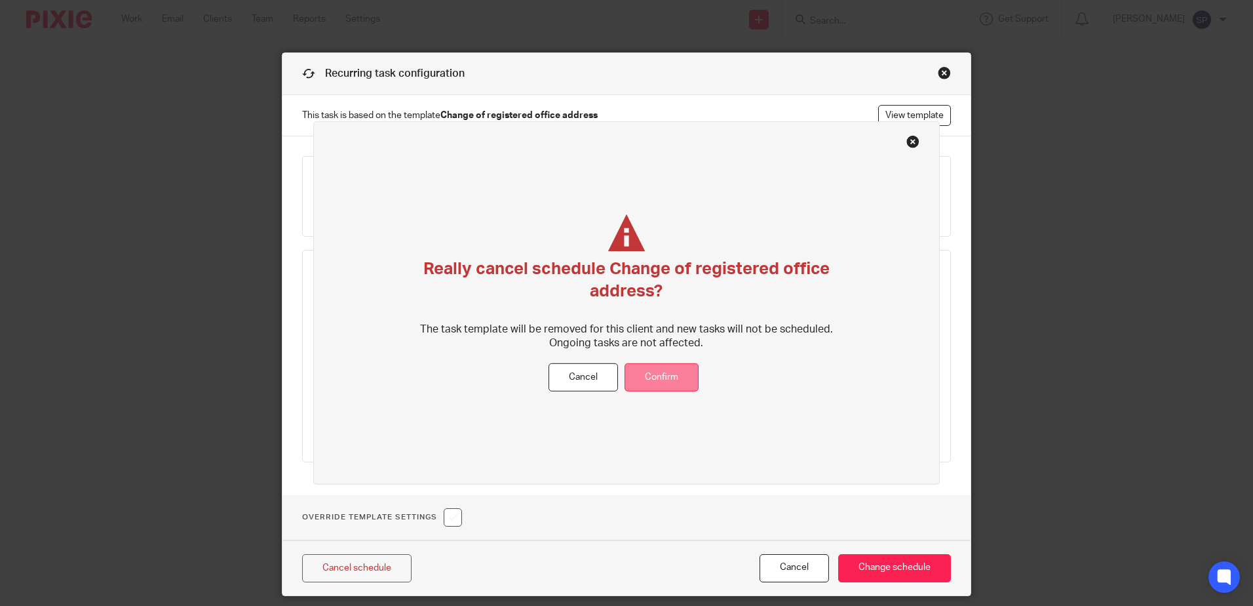
click at [641, 375] on button "Confirm" at bounding box center [662, 377] width 74 height 28
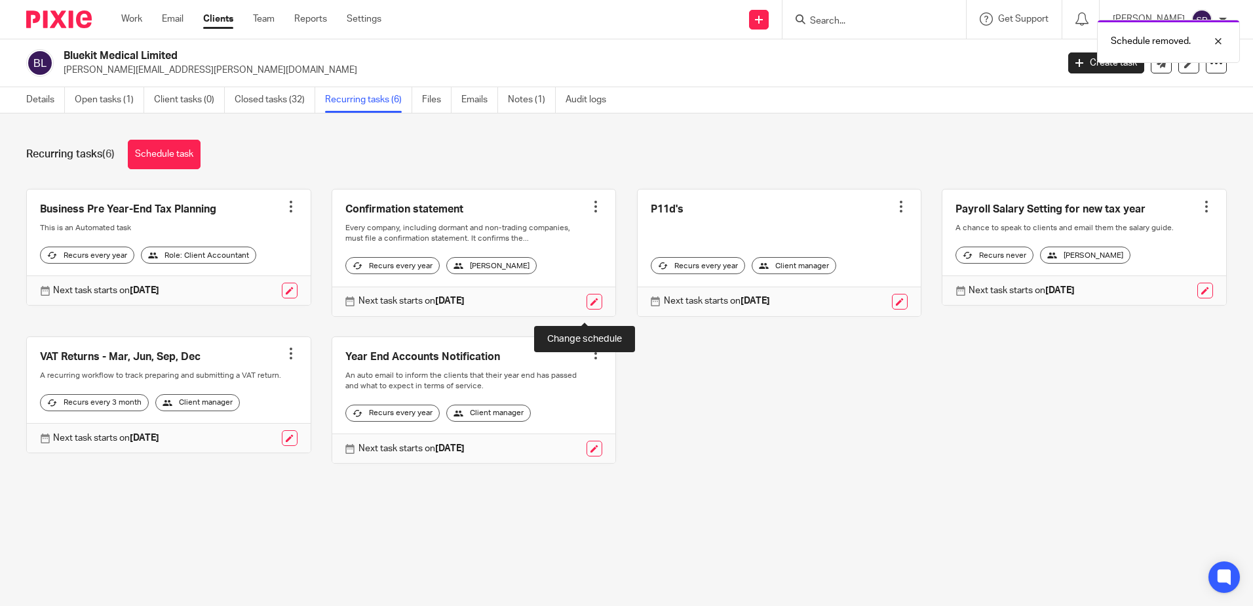
click at [587, 309] on link at bounding box center [595, 302] width 16 height 16
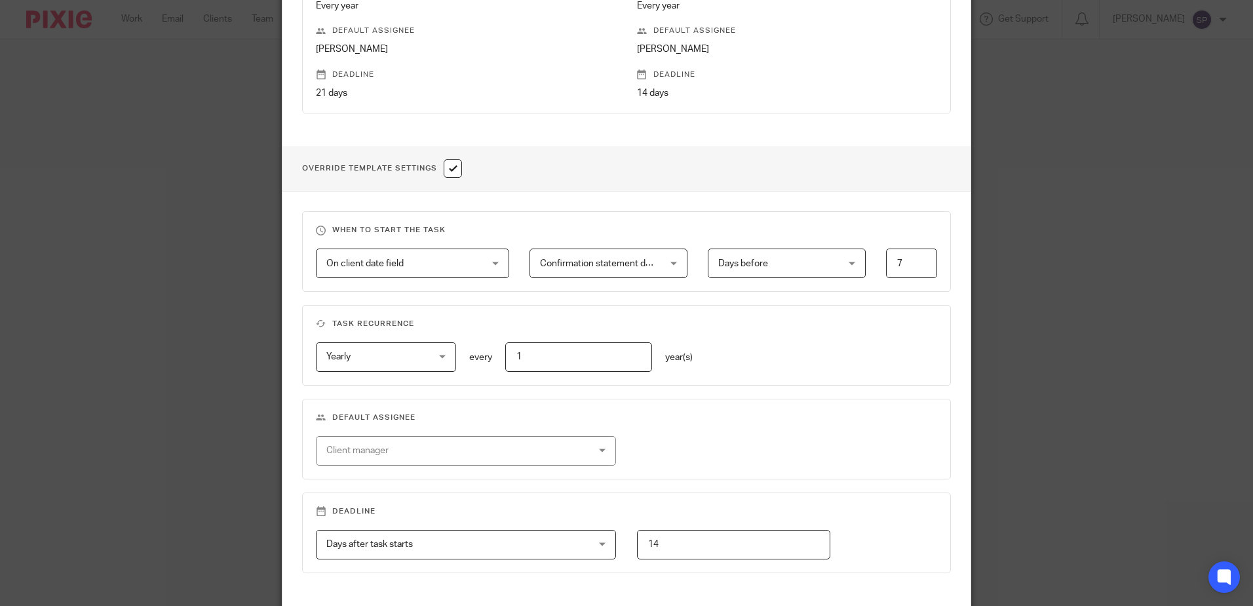
scroll to position [456, 0]
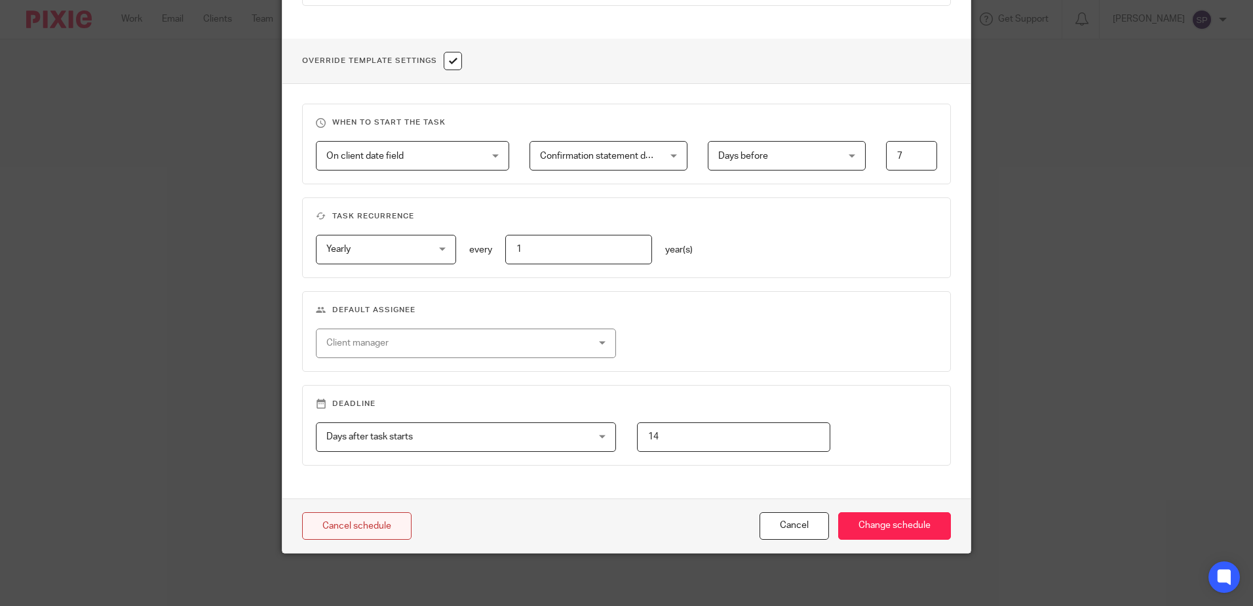
click at [351, 524] on link "Cancel schedule" at bounding box center [356, 526] width 109 height 28
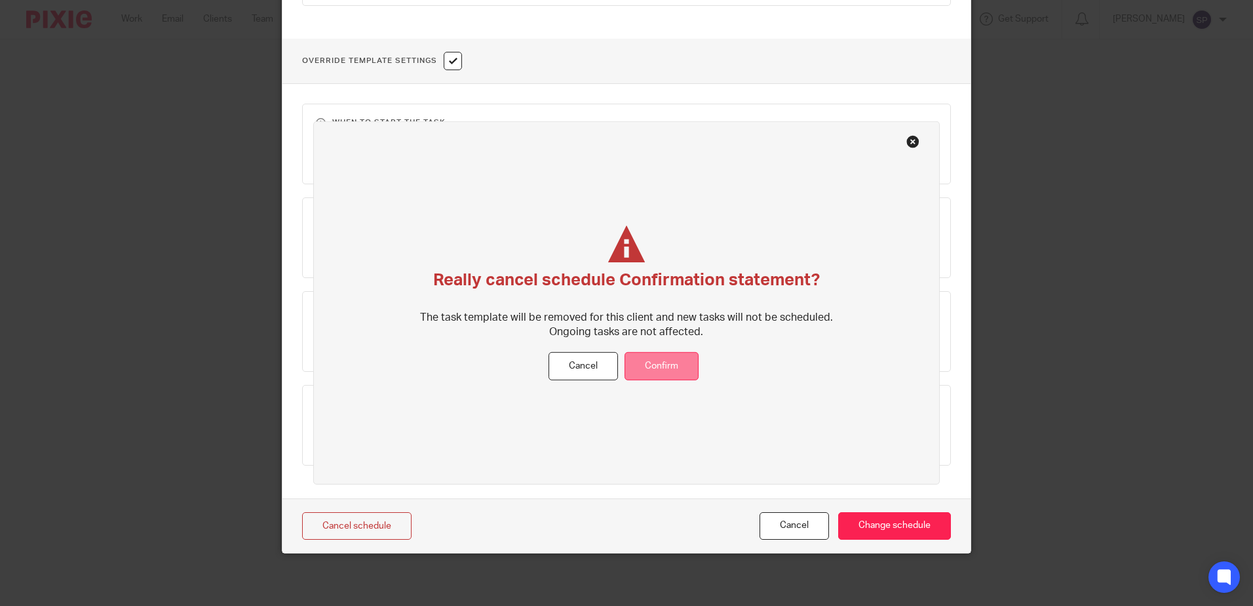
click at [663, 361] on button "Confirm" at bounding box center [662, 366] width 74 height 28
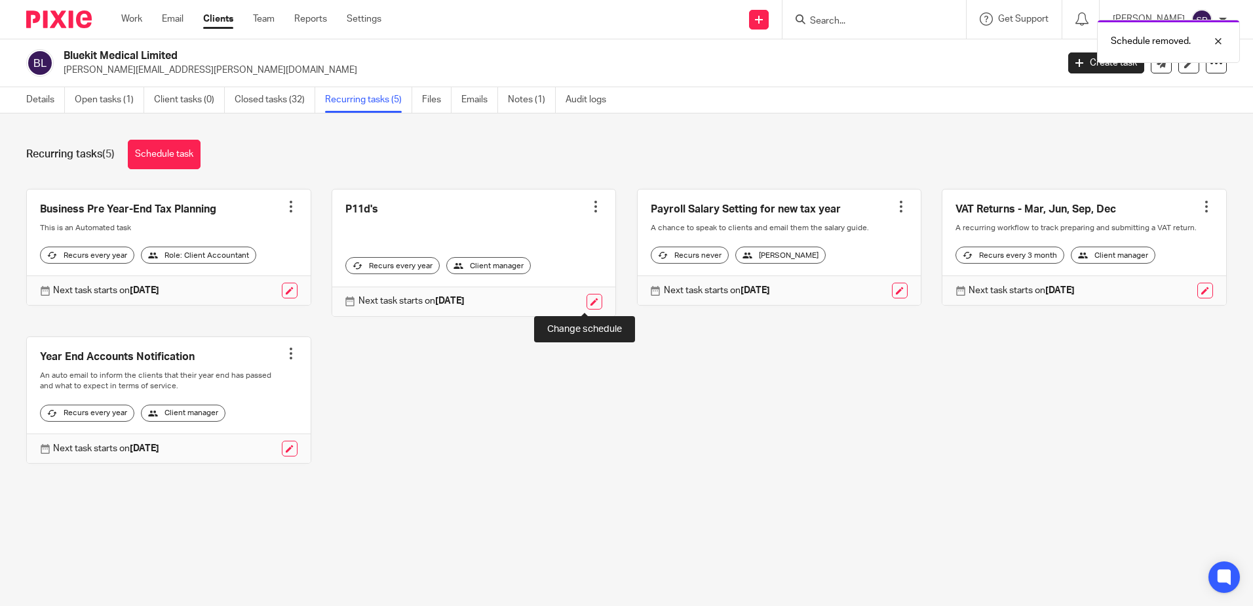
click at [587, 299] on link at bounding box center [595, 302] width 16 height 16
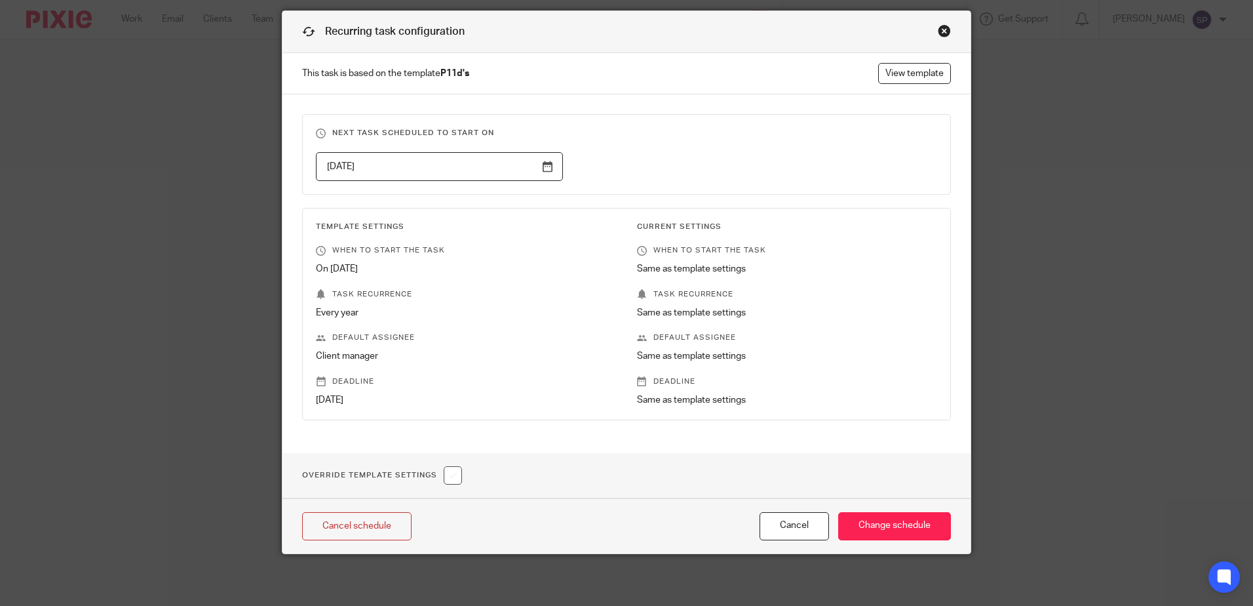
scroll to position [43, 0]
click at [397, 524] on link "Cancel schedule" at bounding box center [356, 525] width 109 height 28
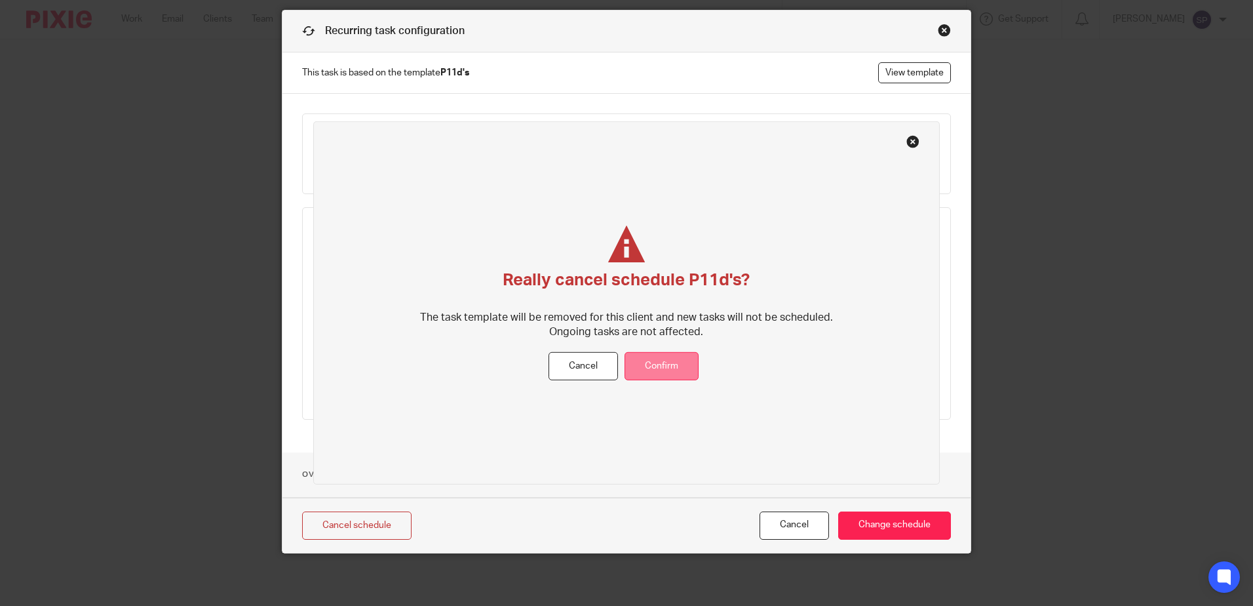
click at [661, 370] on button "Confirm" at bounding box center [662, 366] width 74 height 28
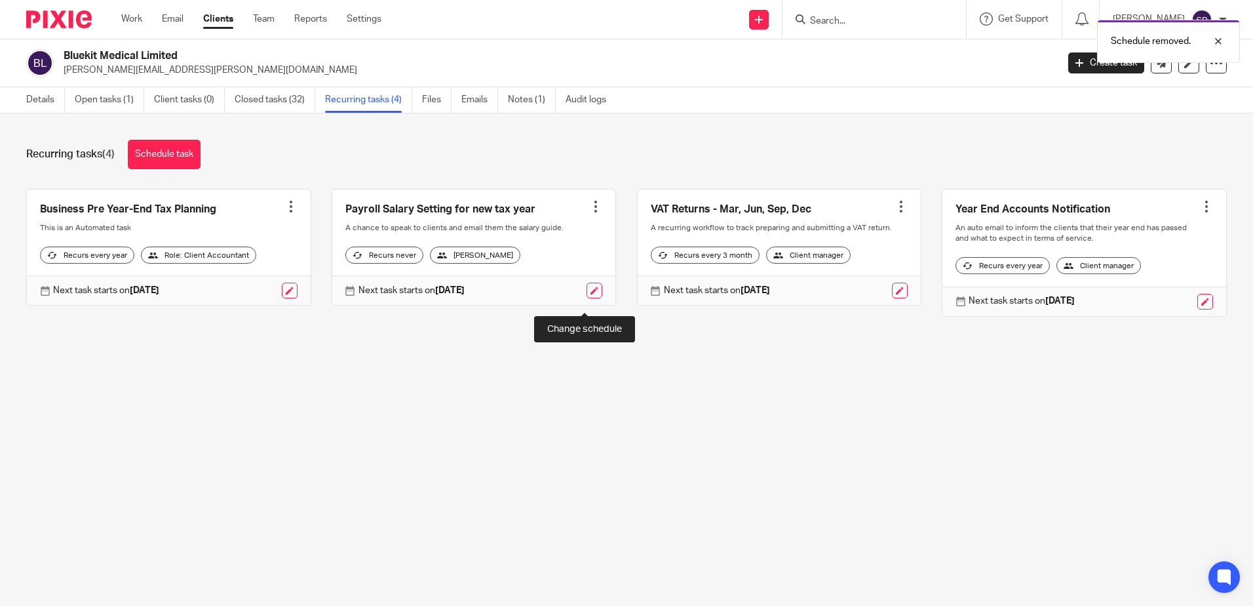
click at [587, 298] on link at bounding box center [595, 291] width 16 height 16
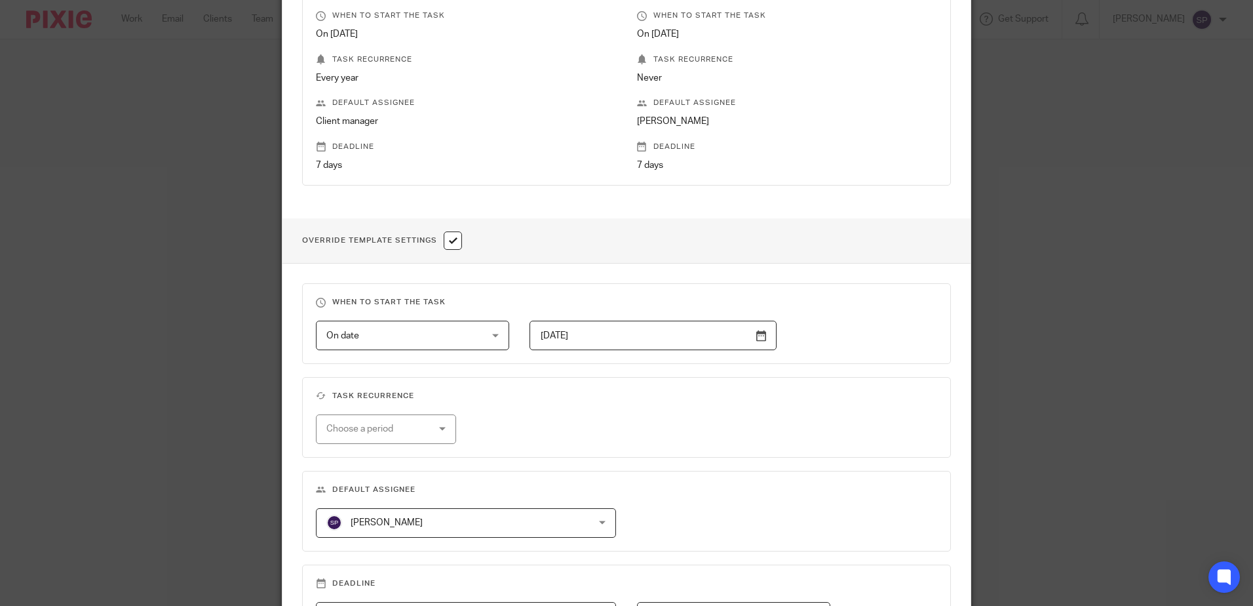
scroll to position [393, 0]
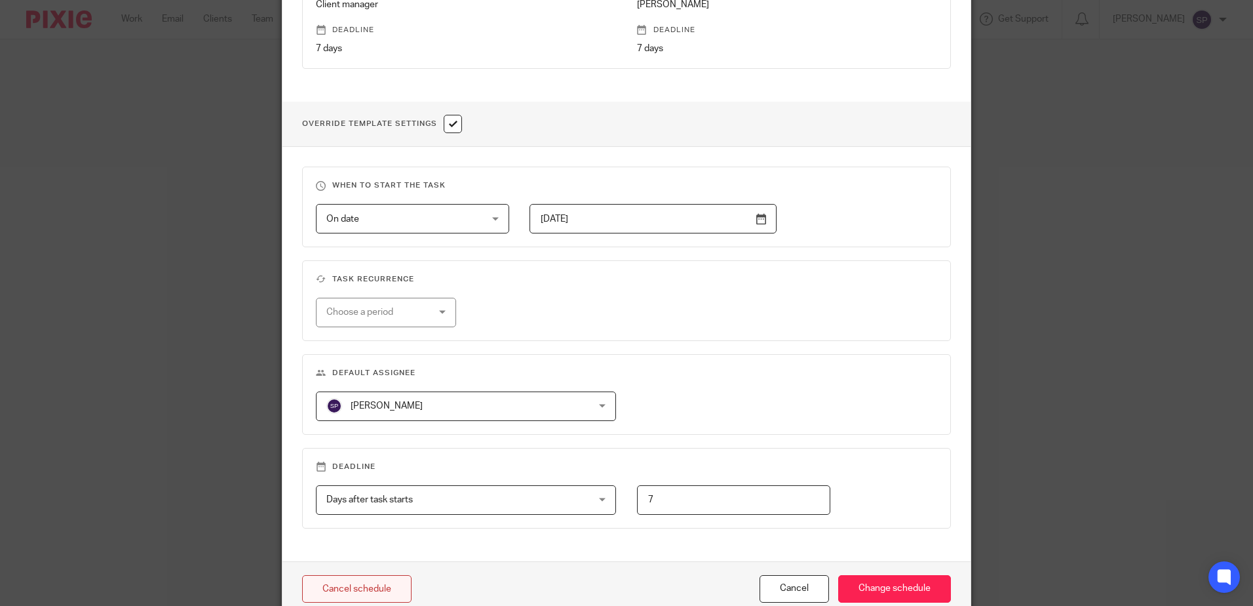
click at [370, 589] on link "Cancel schedule" at bounding box center [356, 589] width 109 height 28
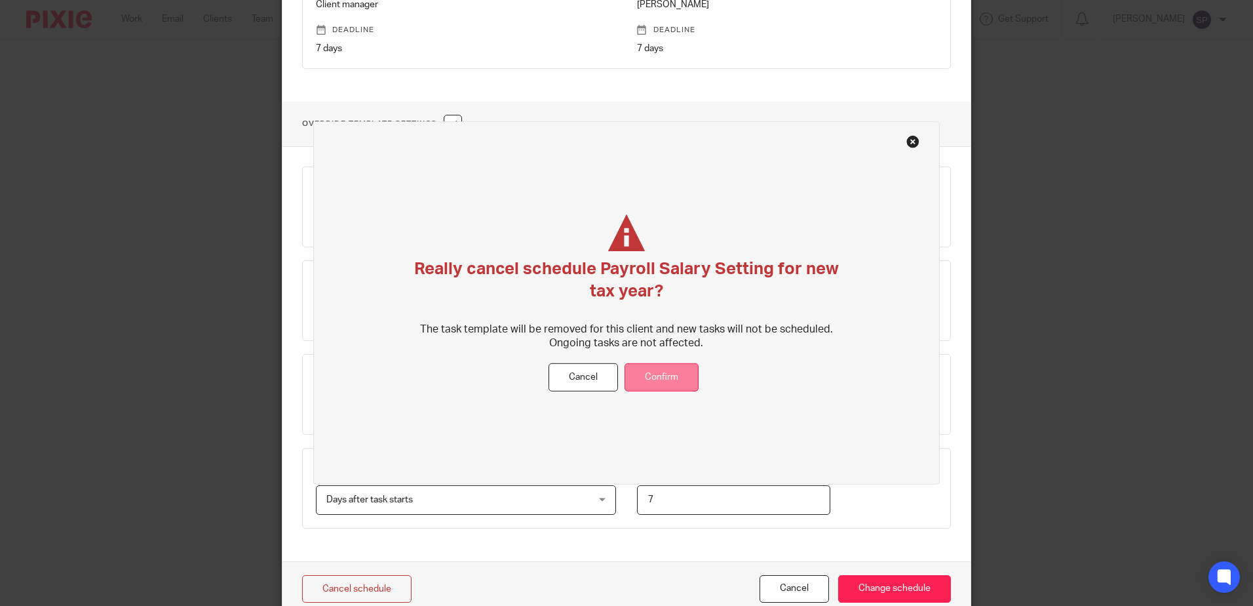
click at [630, 374] on button "Confirm" at bounding box center [662, 377] width 74 height 28
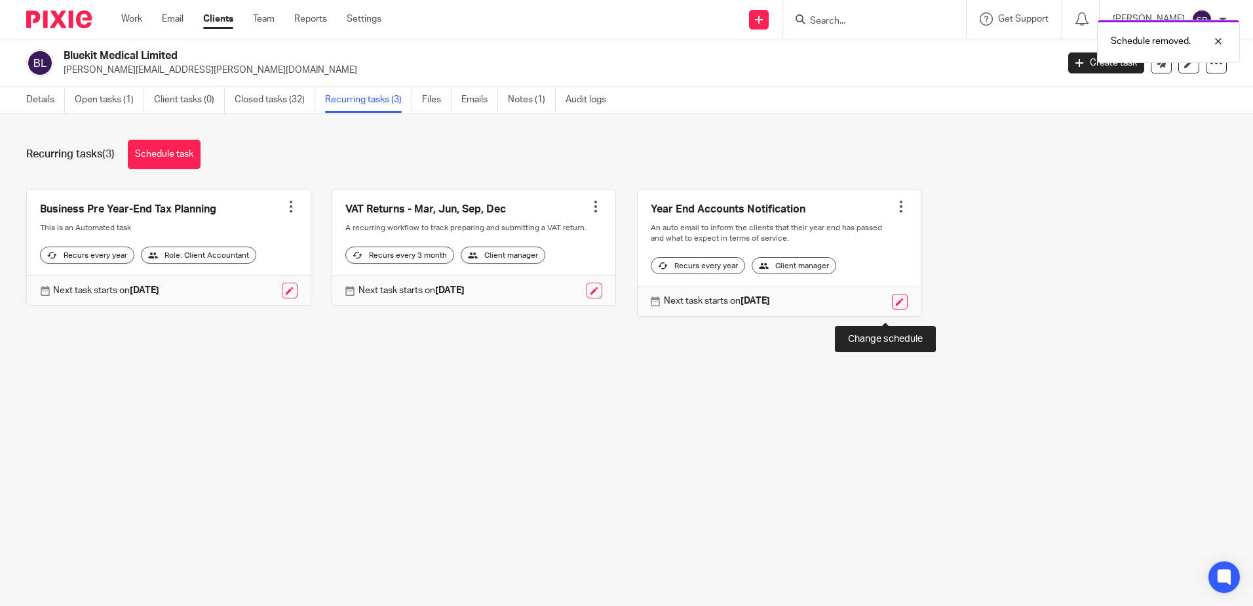
click at [892, 309] on link at bounding box center [900, 302] width 16 height 16
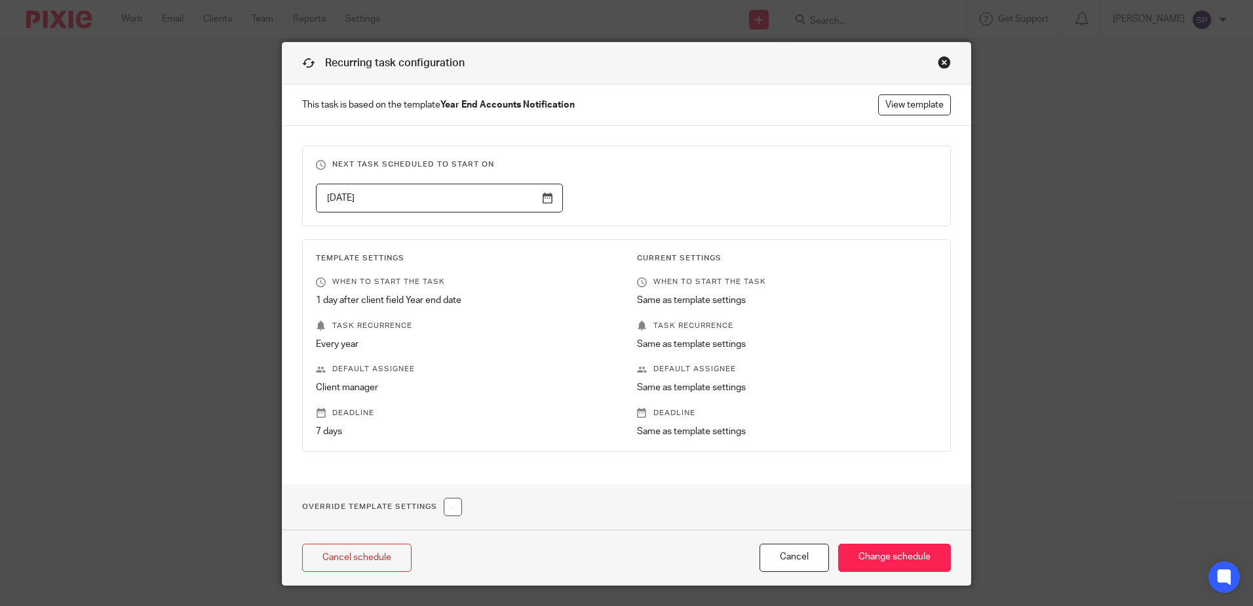
scroll to position [43, 0]
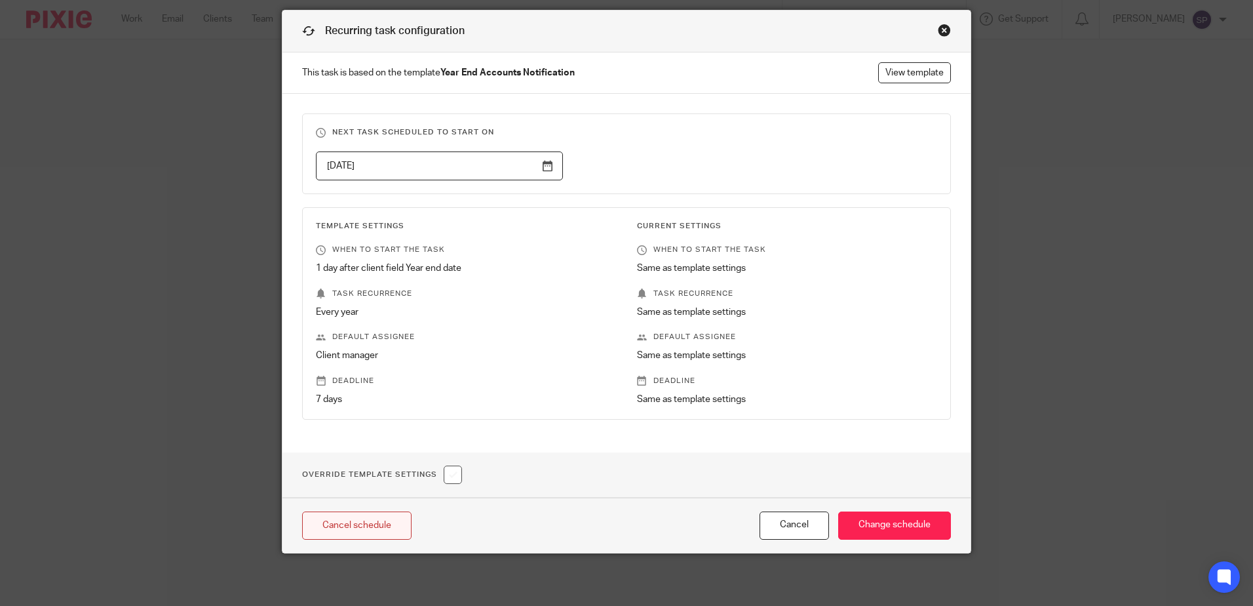
click at [376, 530] on link "Cancel schedule" at bounding box center [356, 525] width 109 height 28
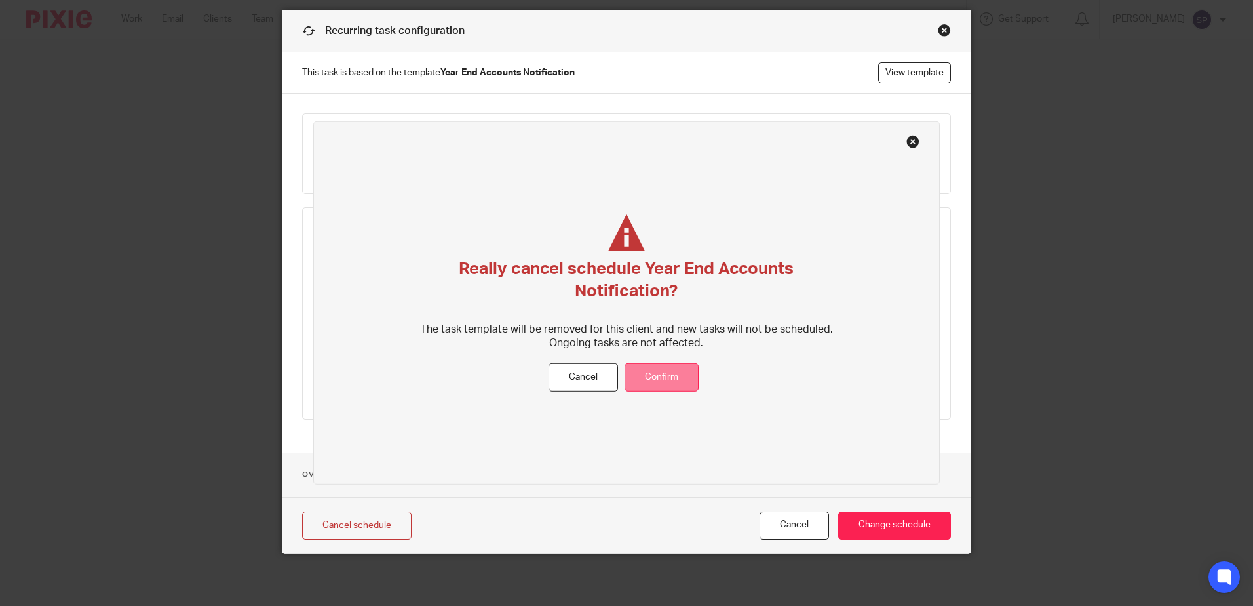
click at [659, 368] on button "Confirm" at bounding box center [662, 377] width 74 height 28
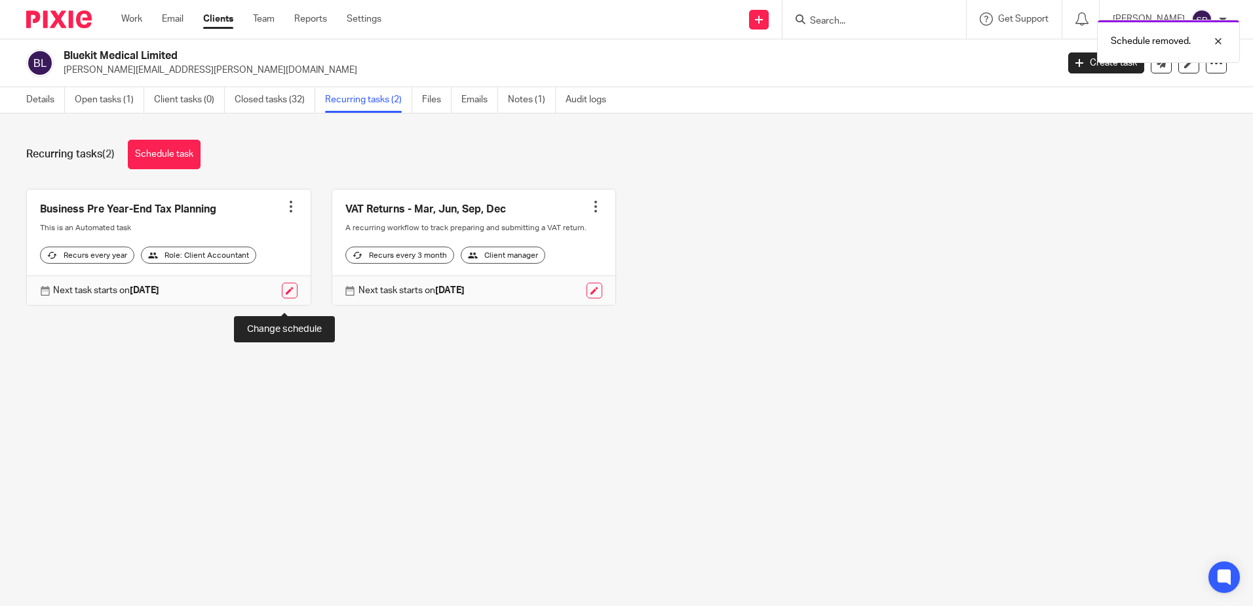
click at [283, 298] on link at bounding box center [290, 291] width 16 height 16
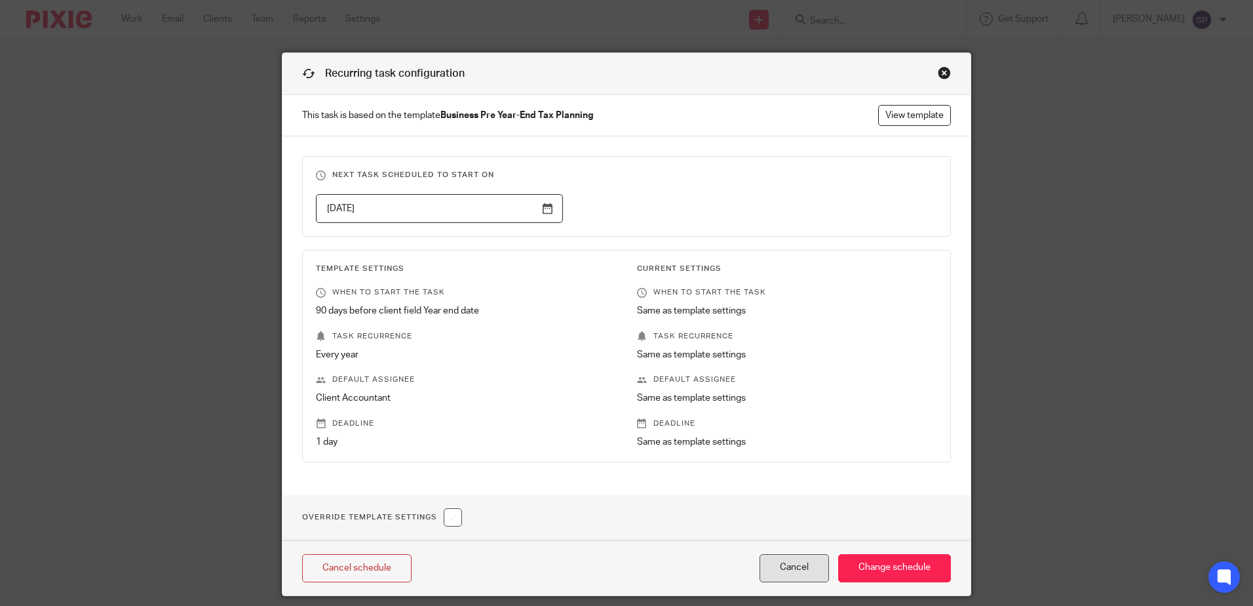
click at [802, 572] on button "Cancel" at bounding box center [794, 568] width 69 height 28
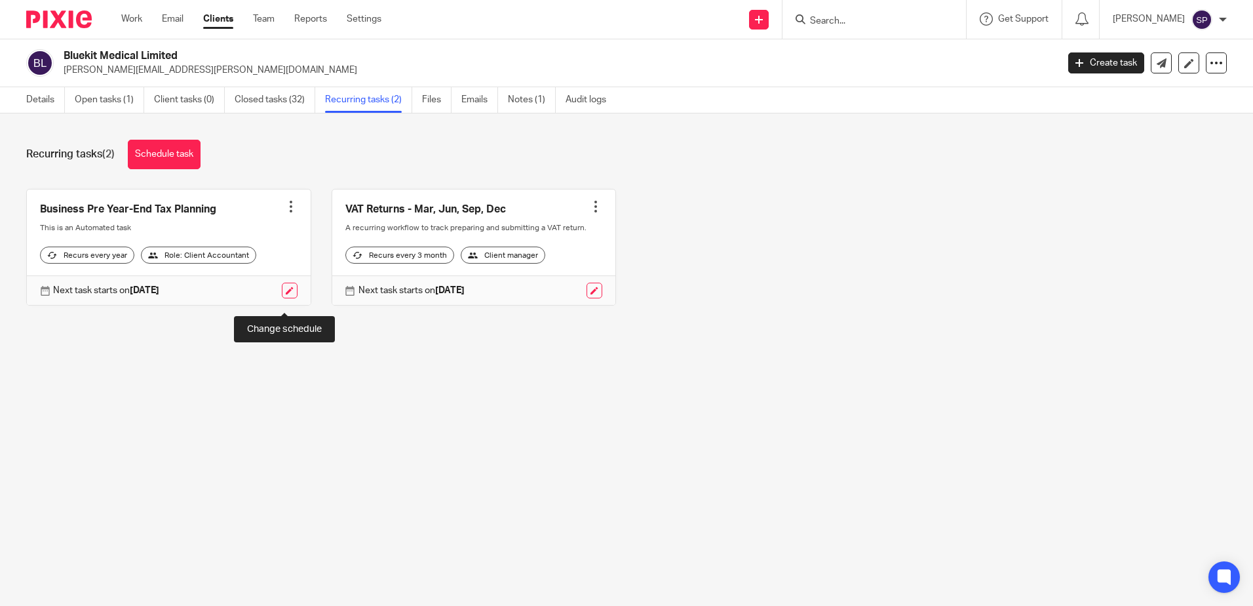
click at [282, 298] on link at bounding box center [290, 291] width 16 height 16
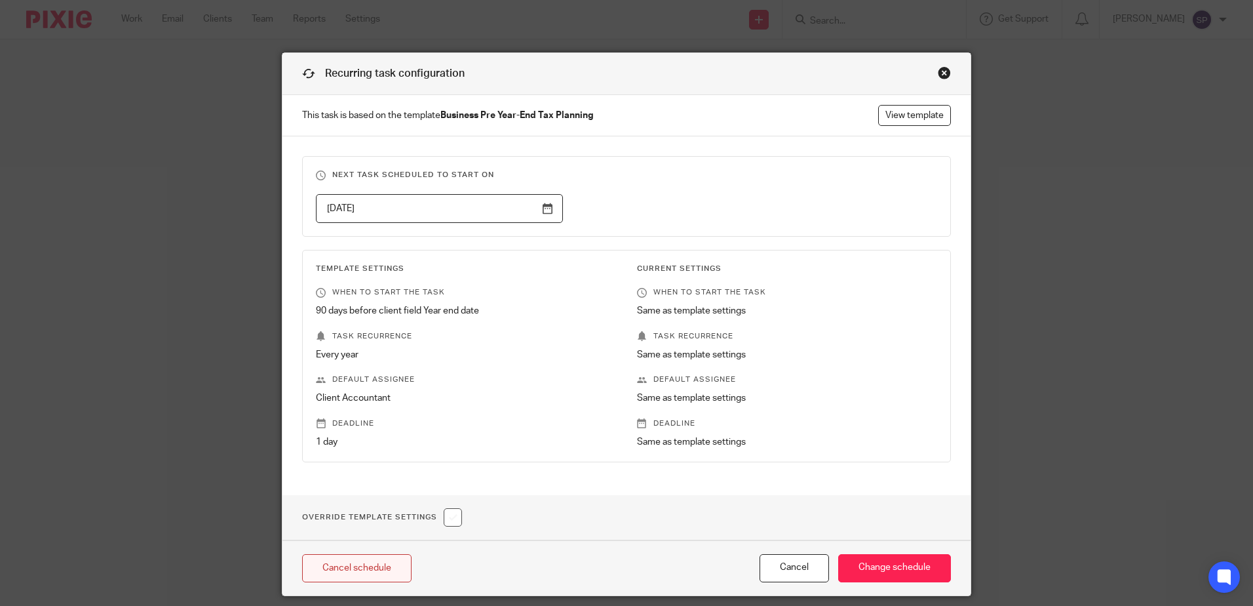
click at [358, 565] on link "Cancel schedule" at bounding box center [356, 568] width 109 height 28
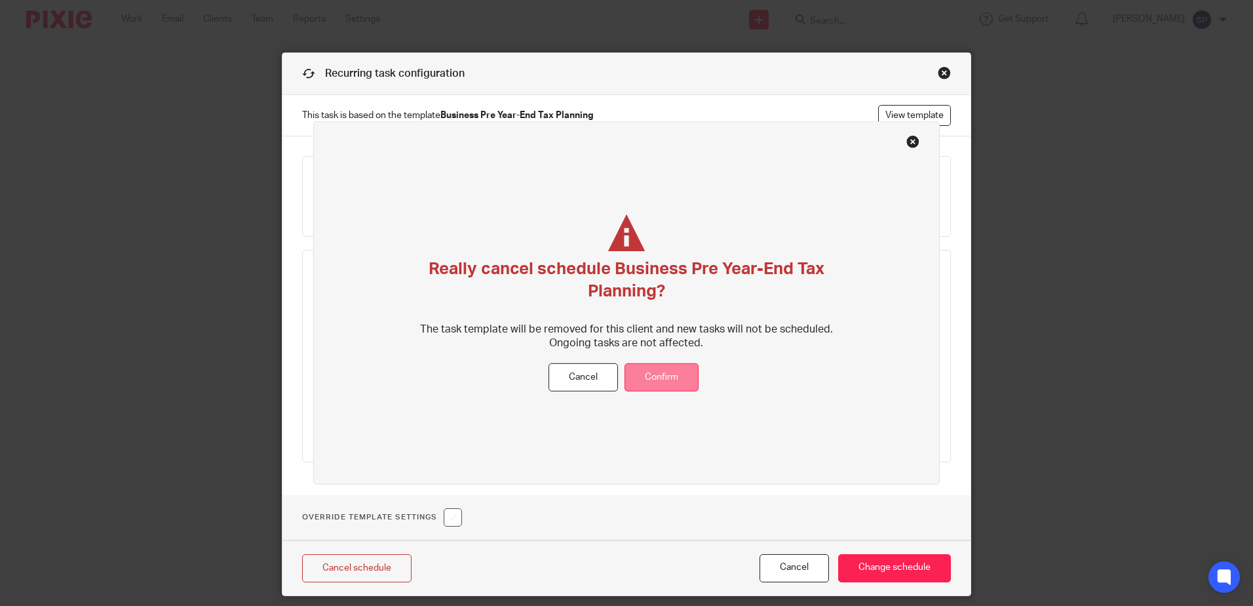
click at [646, 385] on button "Confirm" at bounding box center [662, 377] width 74 height 28
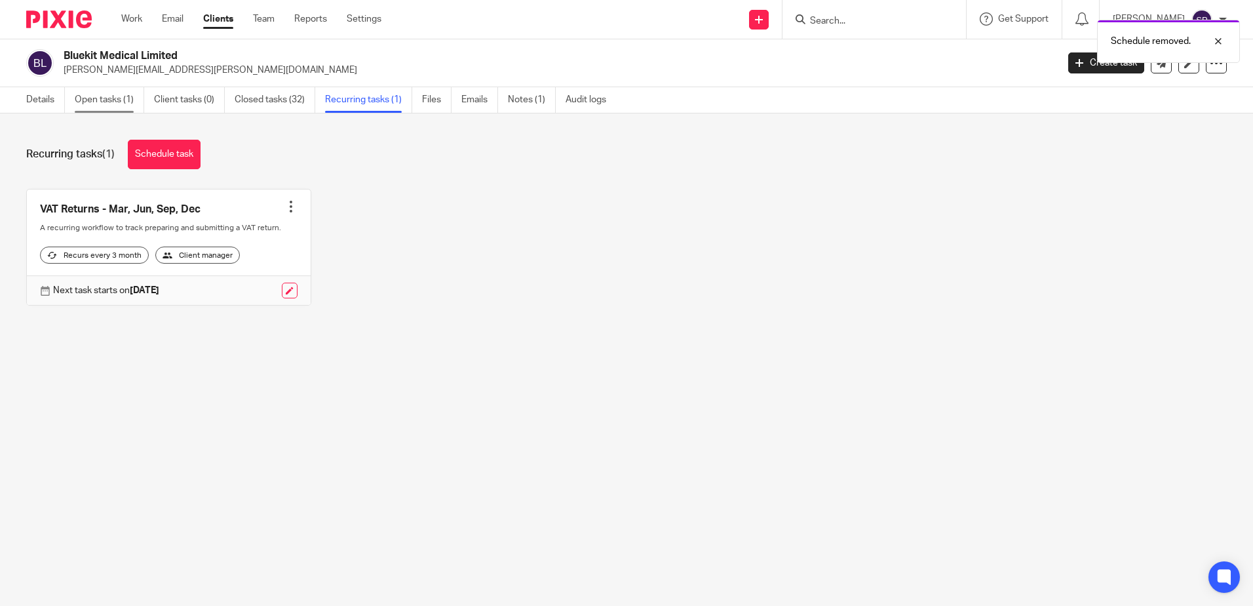
click at [115, 102] on link "Open tasks (1)" at bounding box center [109, 100] width 69 height 26
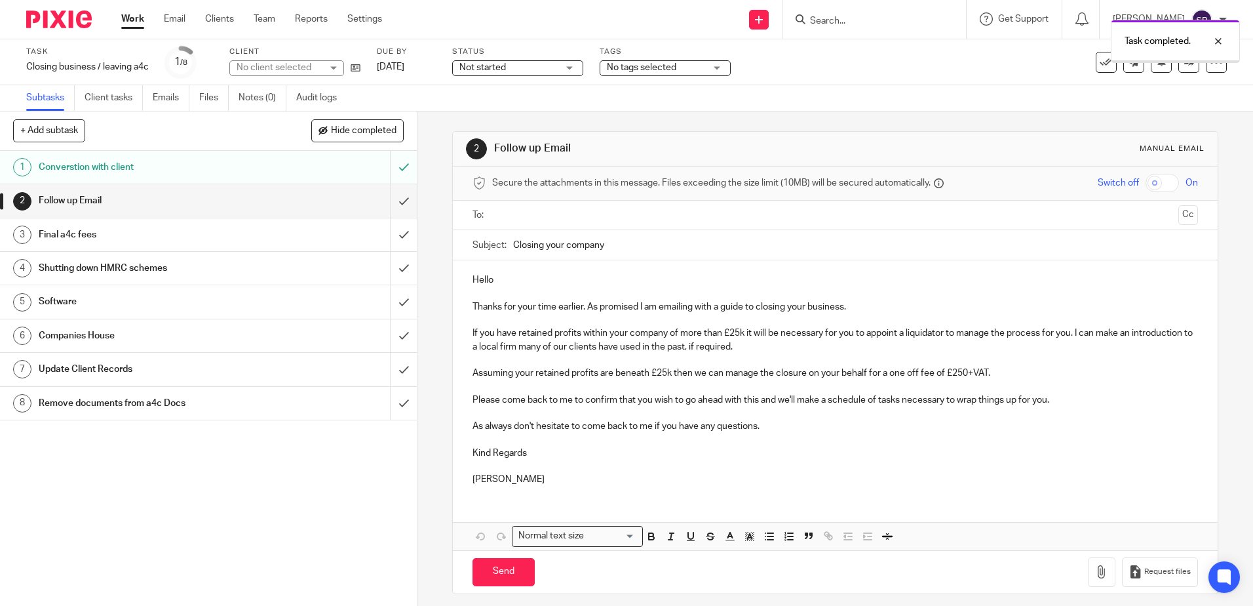
click at [568, 70] on div "Not started Not started" at bounding box center [517, 68] width 131 height 16
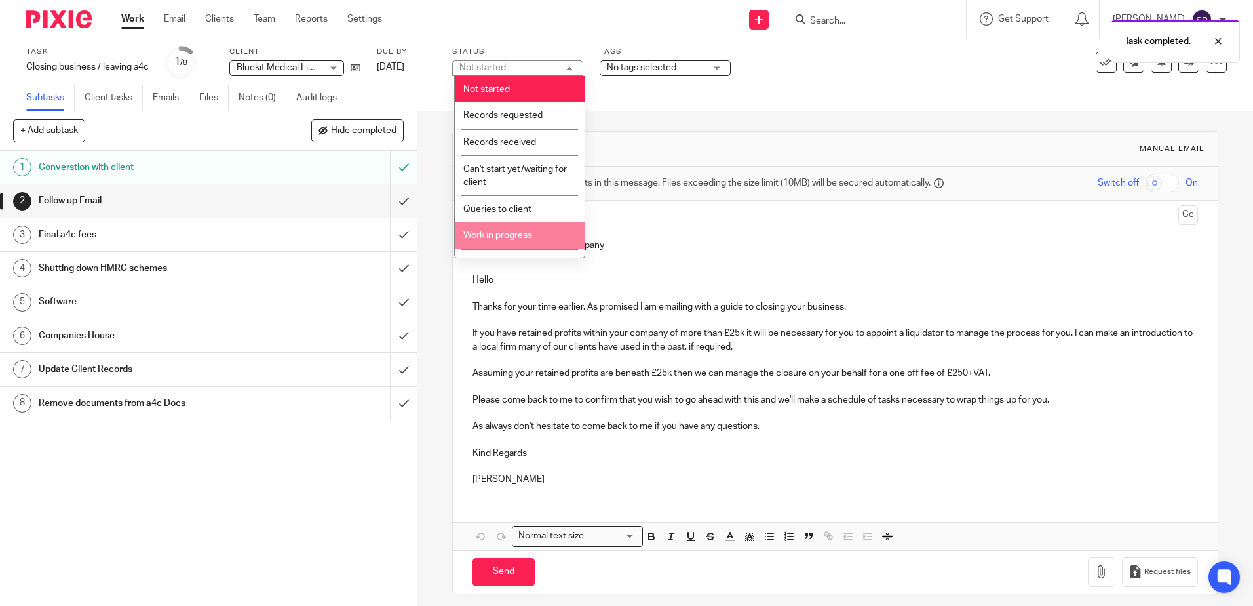
click at [541, 226] on li "Work in progress" at bounding box center [520, 235] width 130 height 27
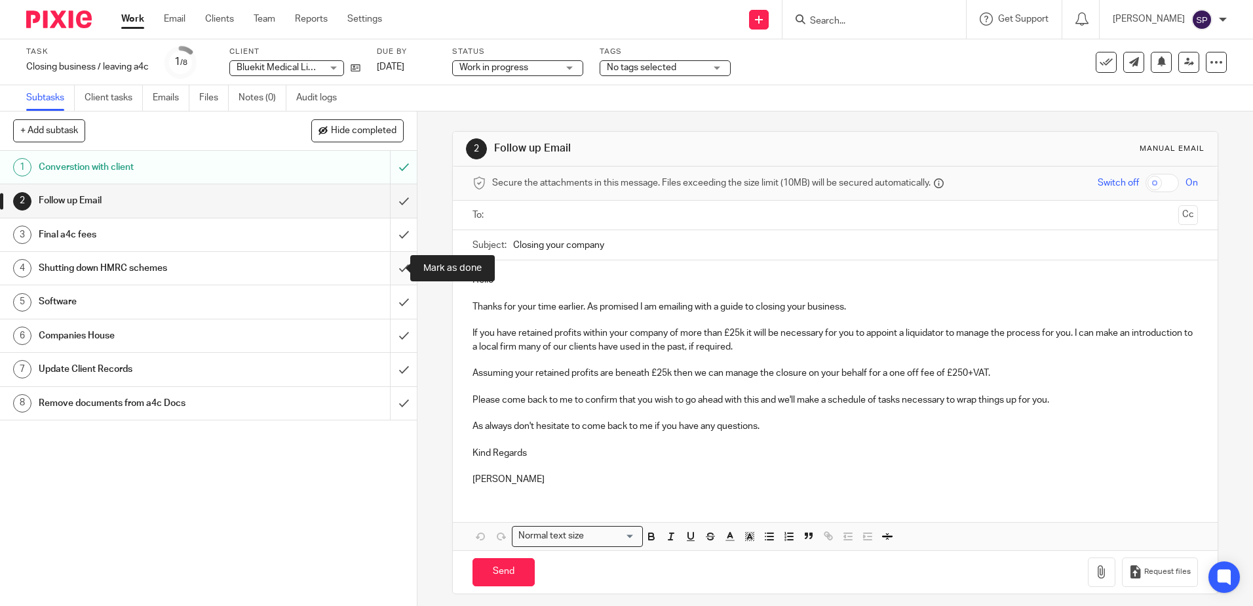
click at [393, 267] on input "submit" at bounding box center [208, 268] width 417 height 33
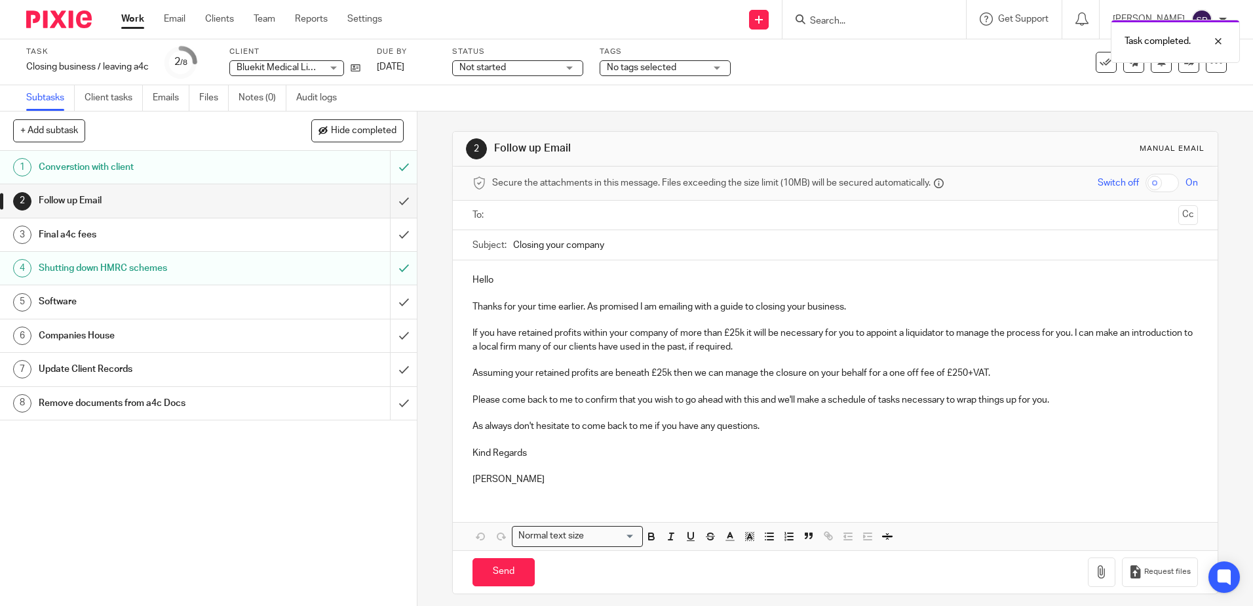
click at [281, 305] on div "Software" at bounding box center [208, 302] width 339 height 20
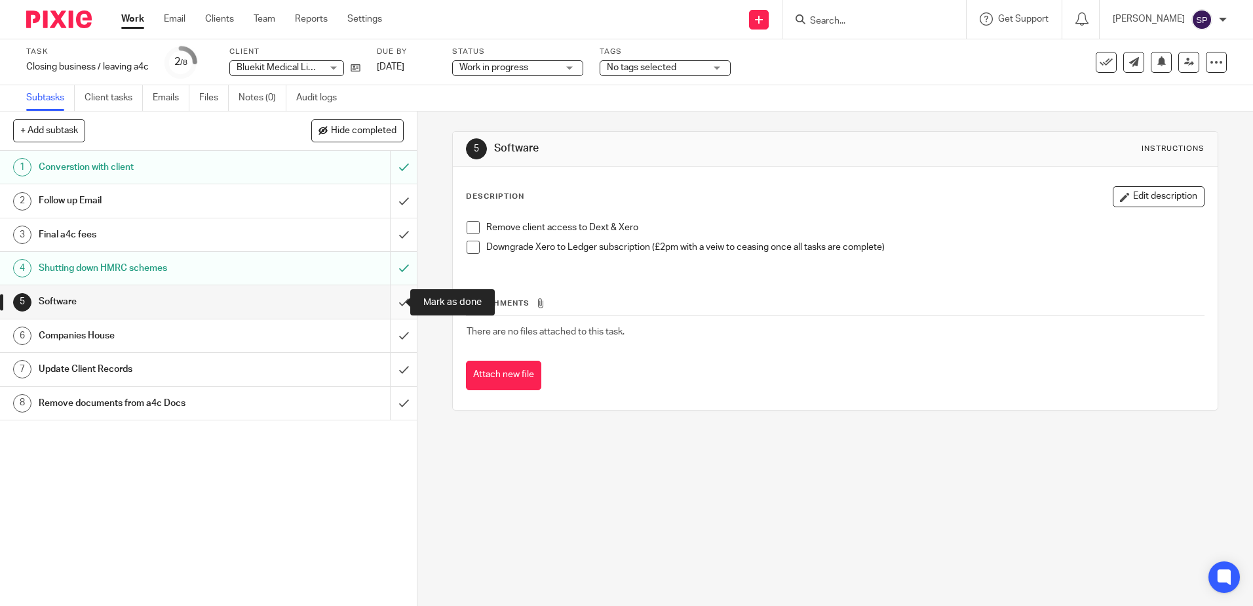
click at [392, 302] on input "submit" at bounding box center [208, 301] width 417 height 33
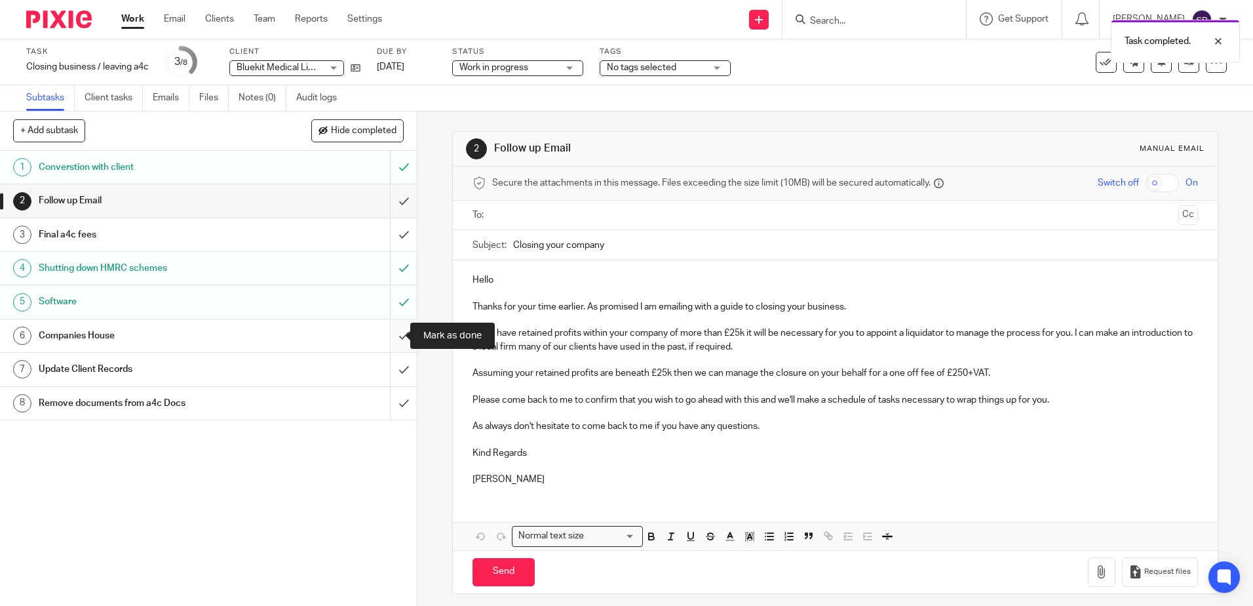
click at [391, 334] on input "submit" at bounding box center [208, 335] width 417 height 33
click at [223, 364] on h1 "Update Client Records" at bounding box center [151, 369] width 225 height 20
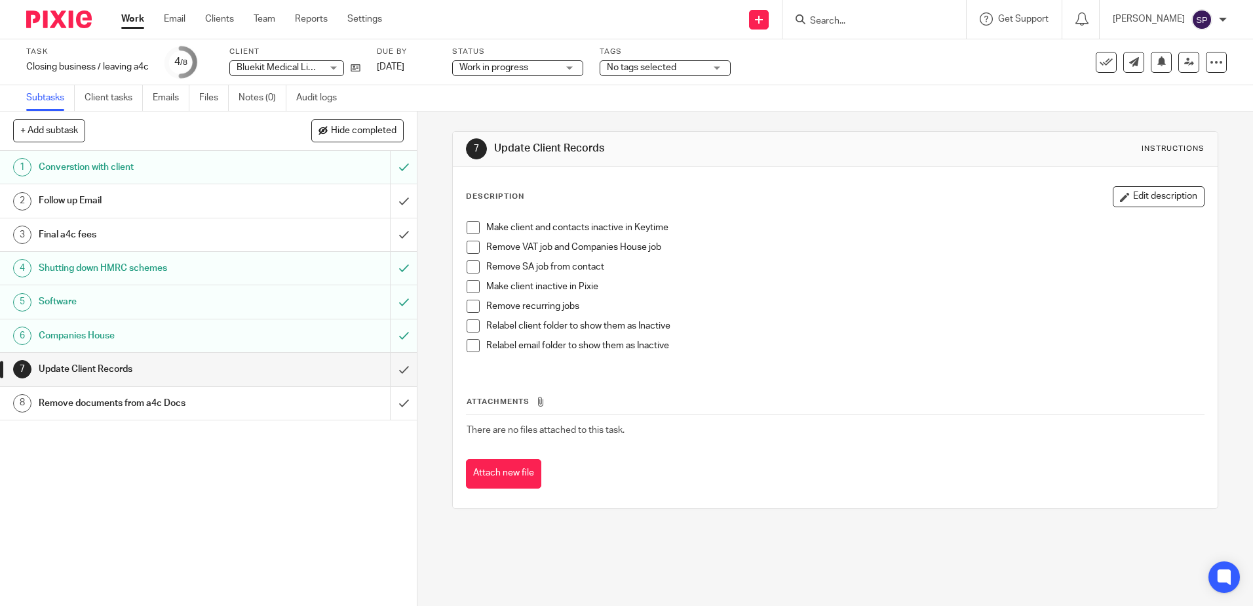
click at [471, 307] on span at bounding box center [473, 306] width 13 height 13
click at [272, 238] on div "Final a4c fees" at bounding box center [208, 235] width 339 height 20
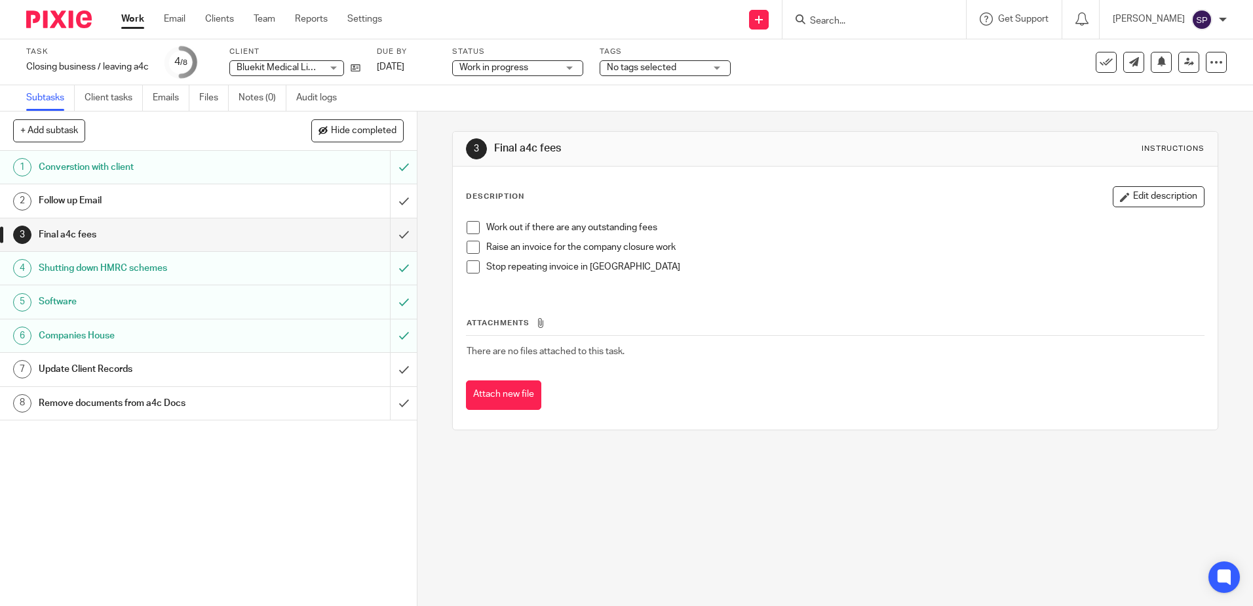
click at [170, 205] on h1 "Follow up Email" at bounding box center [151, 201] width 225 height 20
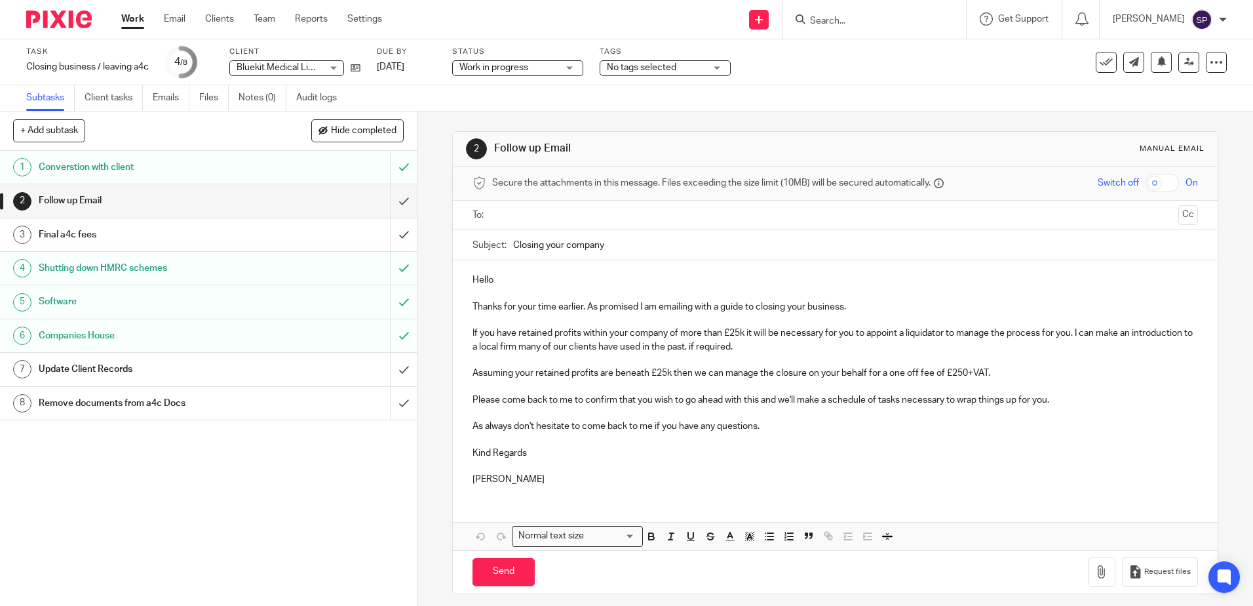
click at [134, 19] on link "Work" at bounding box center [132, 18] width 23 height 13
